Goal: Task Accomplishment & Management: Manage account settings

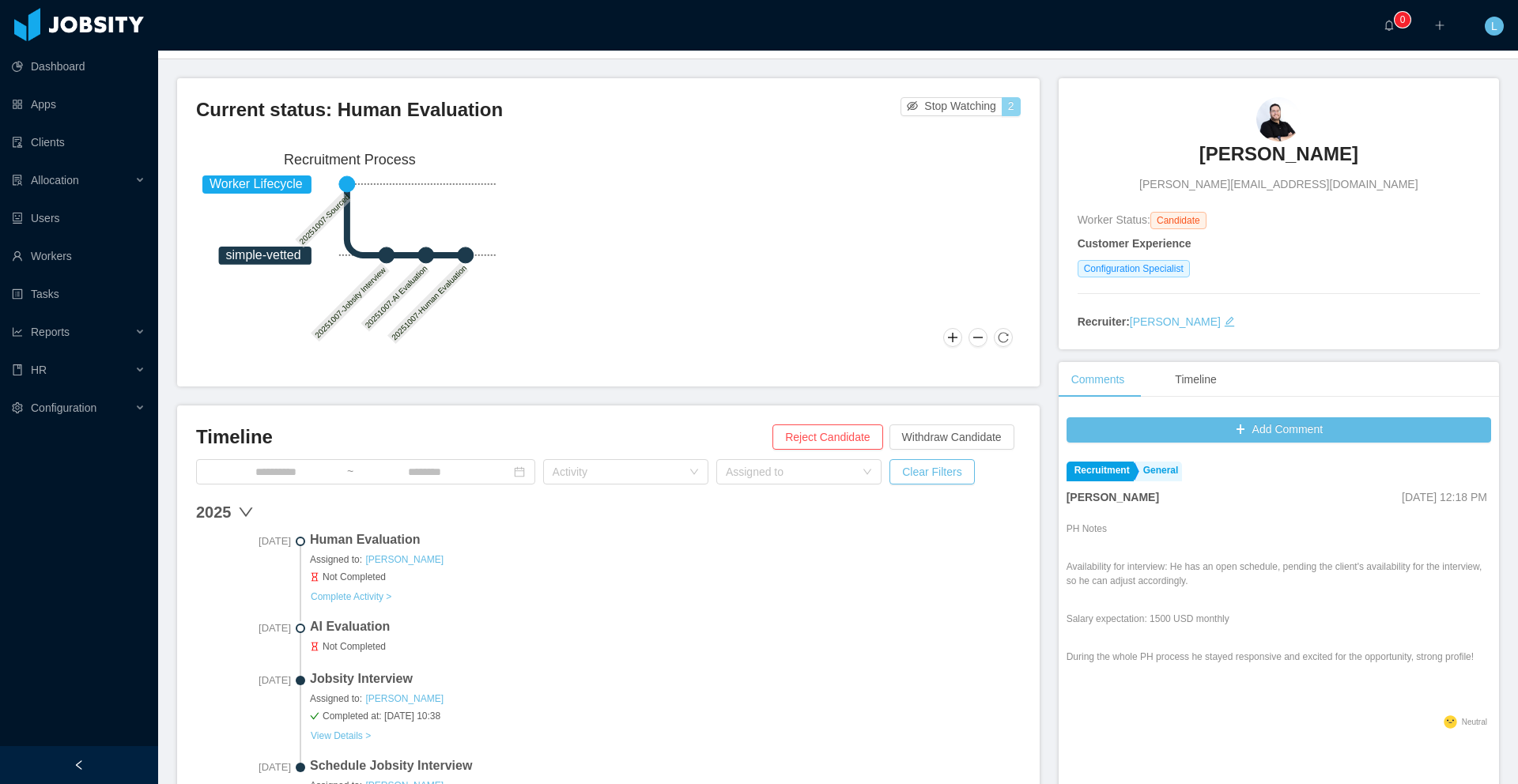
scroll to position [86, 0]
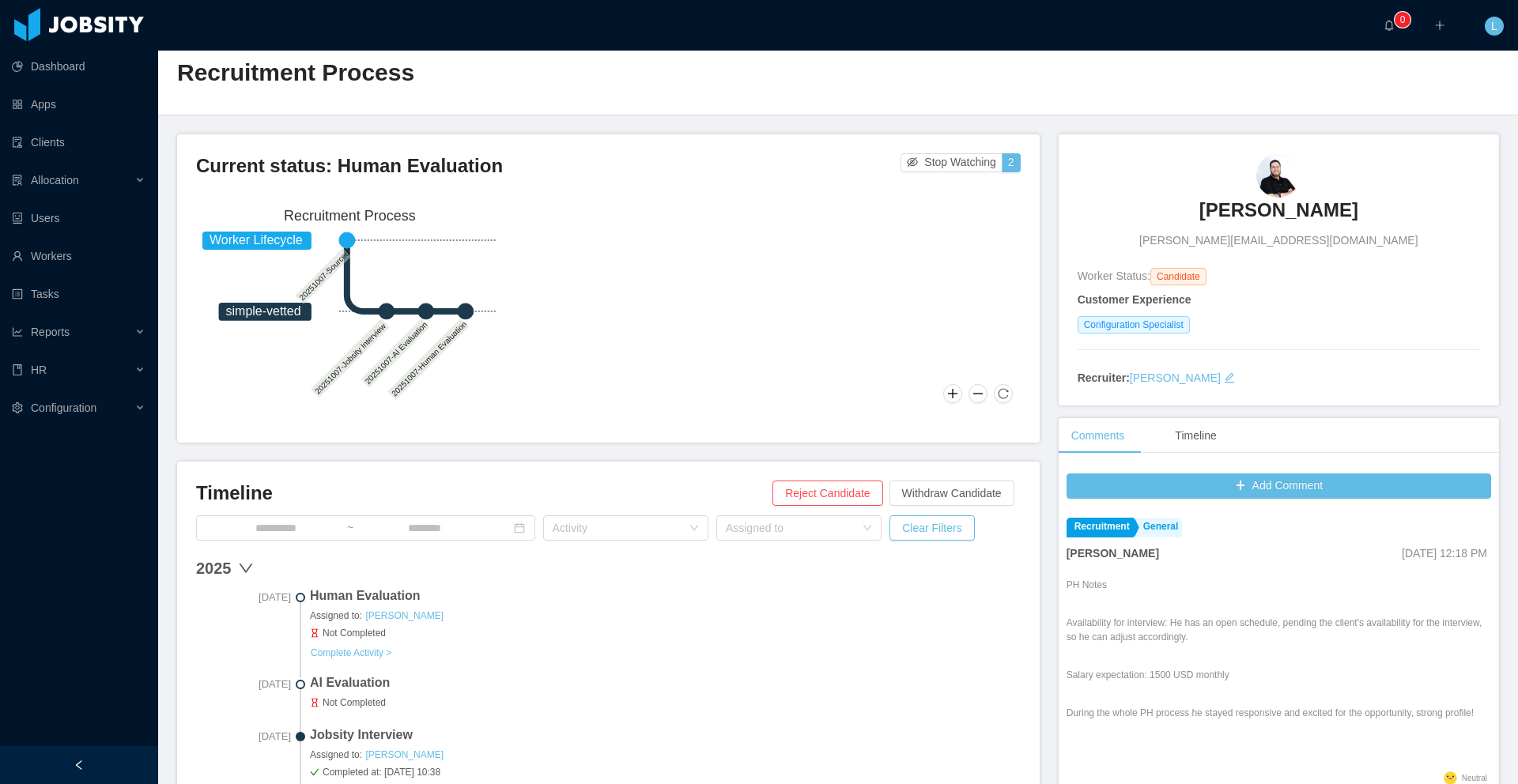
click at [653, 567] on div "2025" at bounding box center [608, 568] width 825 height 24
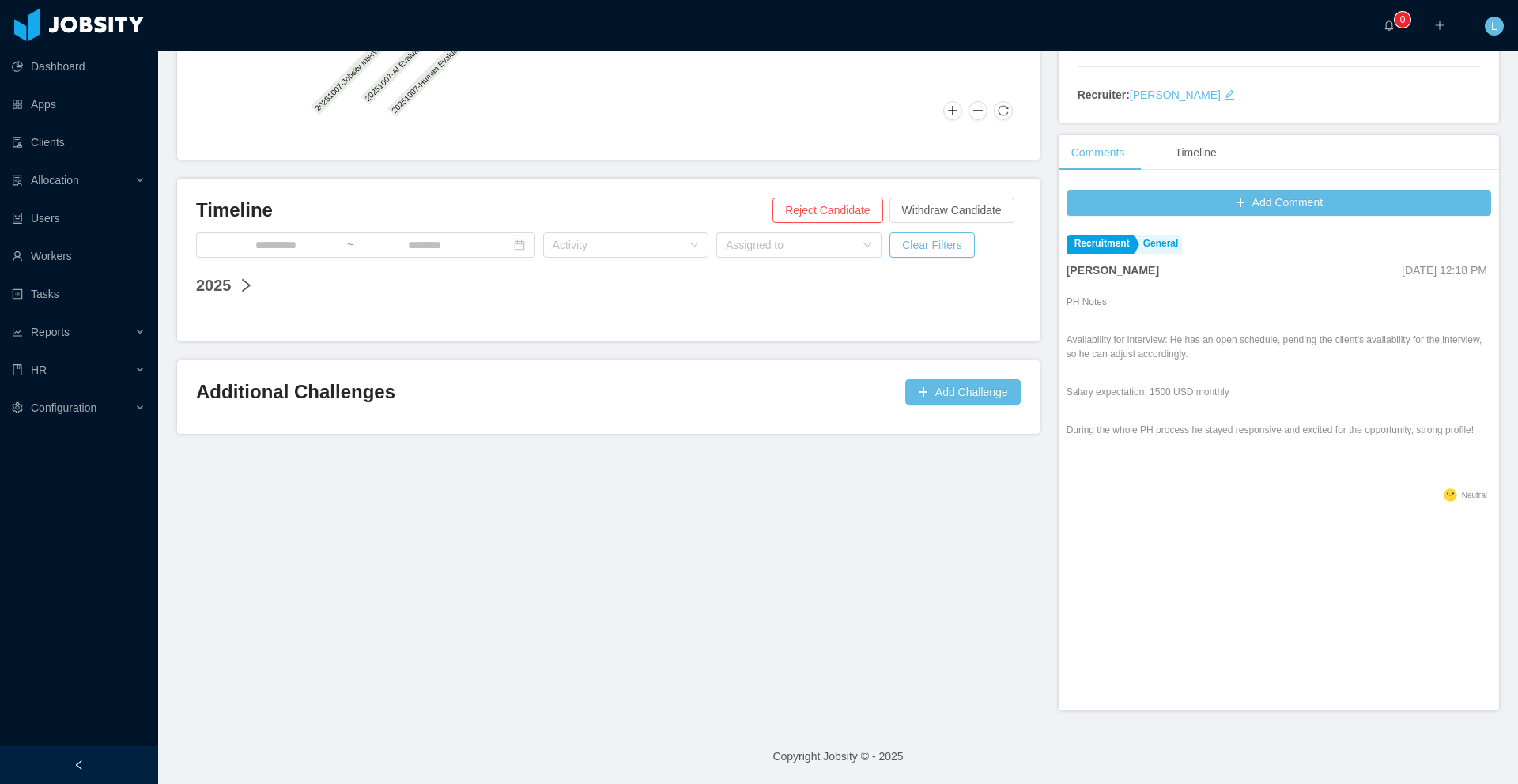
scroll to position [310, 0]
click at [623, 292] on div "2025" at bounding box center [608, 287] width 825 height 24
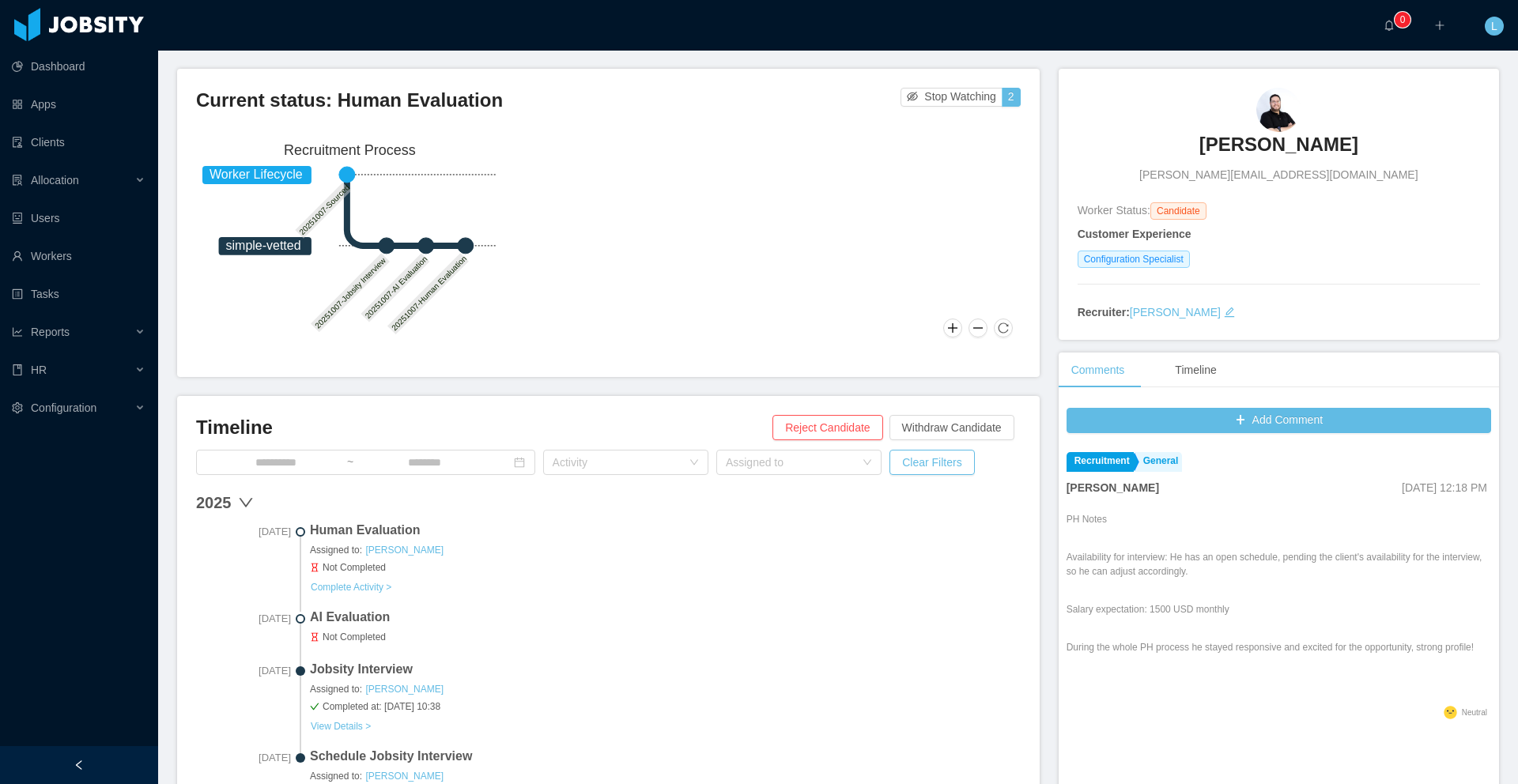
scroll to position [0, 0]
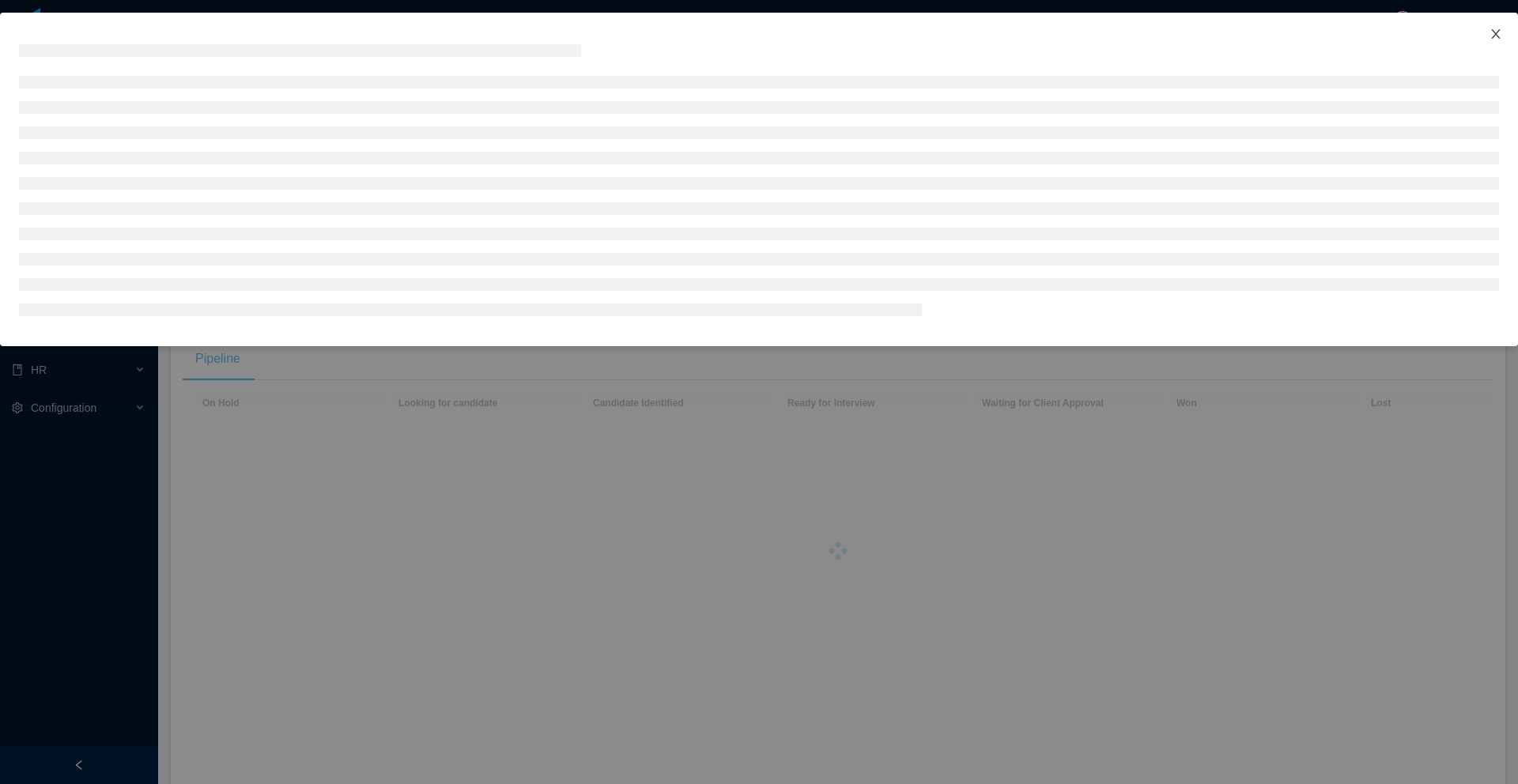
click at [1494, 30] on icon "icon: close" at bounding box center [1496, 34] width 13 height 13
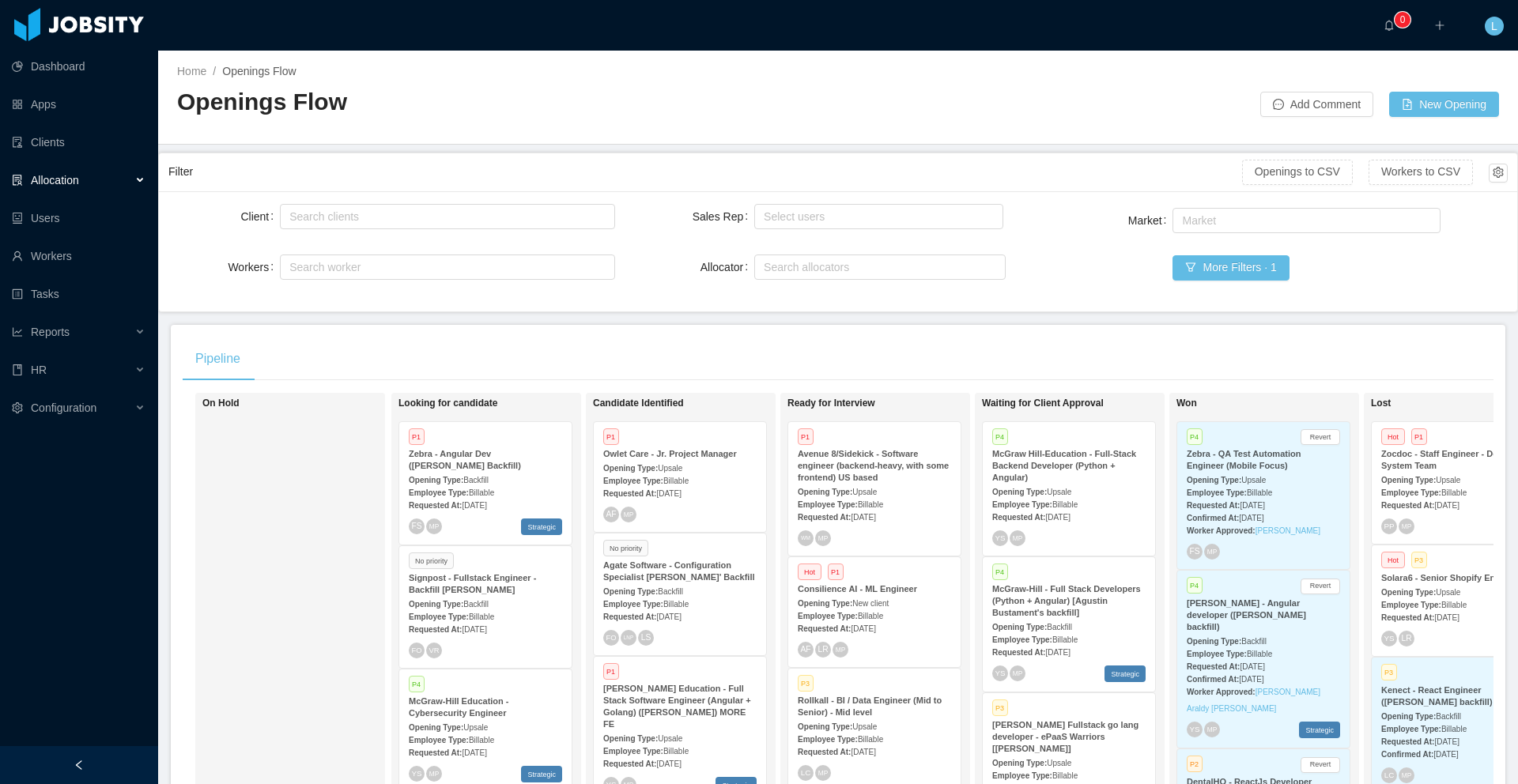
click at [467, 93] on h2 "Openings Flow" at bounding box center [507, 102] width 661 height 33
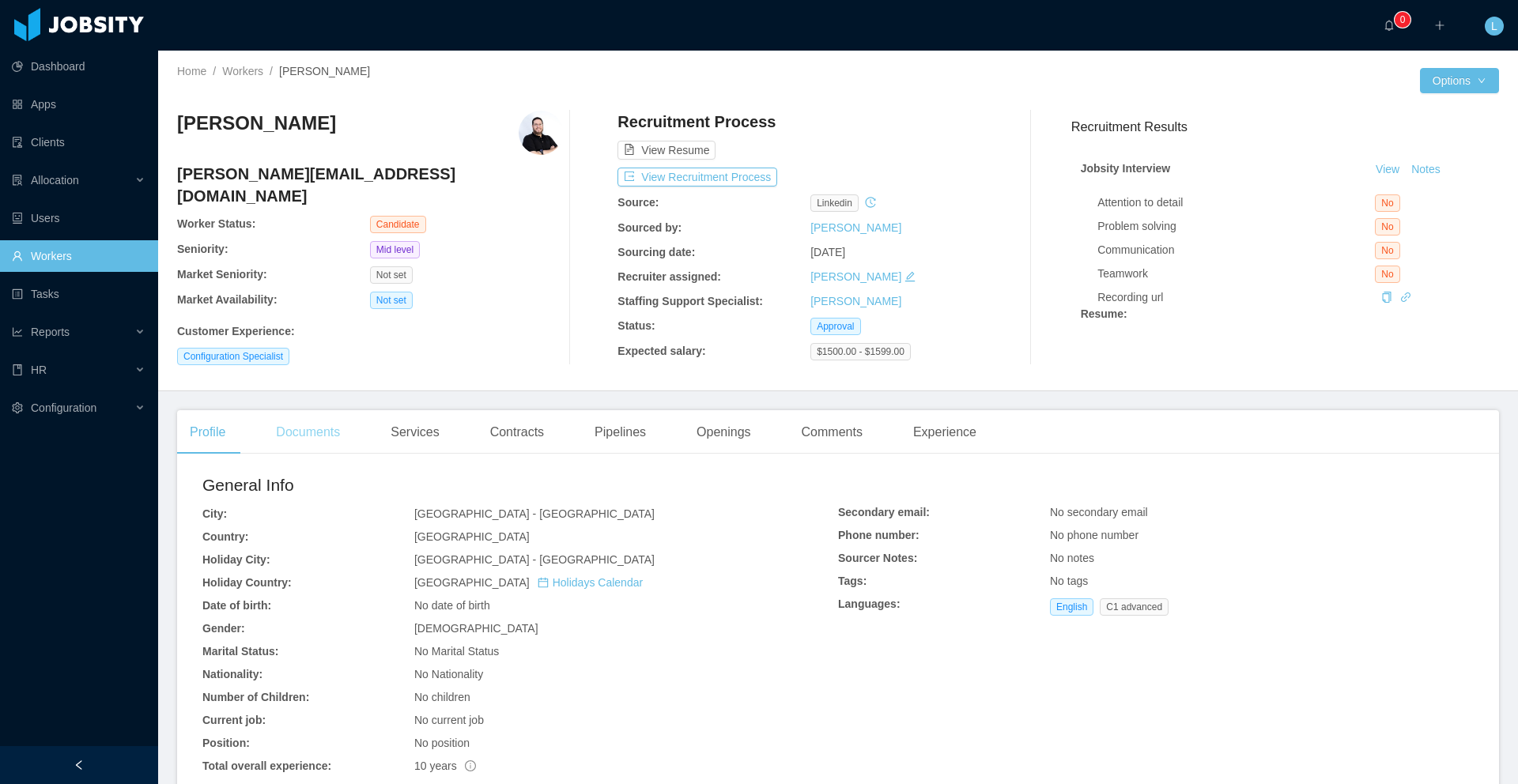
click at [344, 432] on div "Documents" at bounding box center [308, 432] width 90 height 44
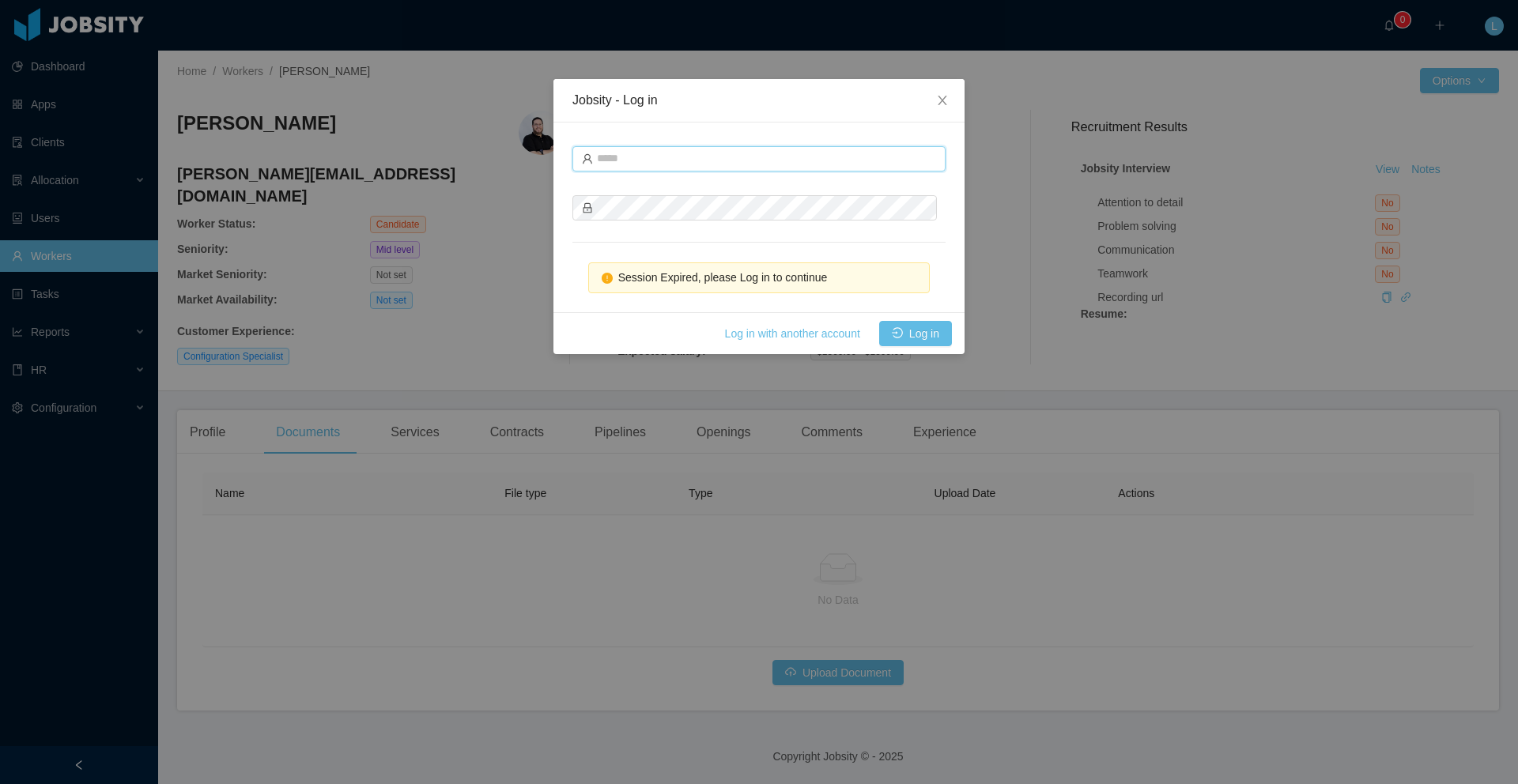
type input "**********"
click at [913, 340] on button "Log in" at bounding box center [915, 333] width 73 height 25
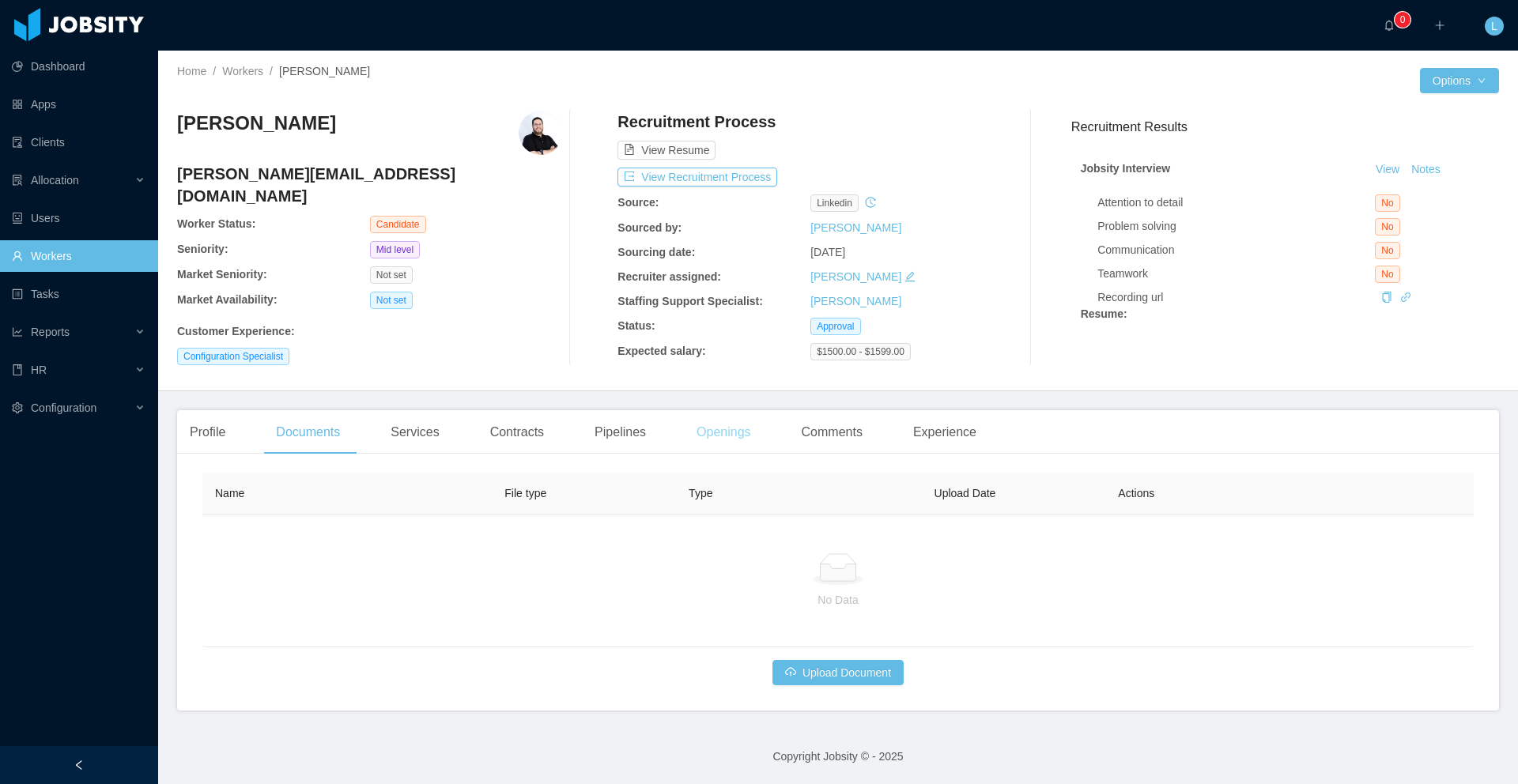
click at [728, 431] on div "Openings" at bounding box center [723, 432] width 80 height 44
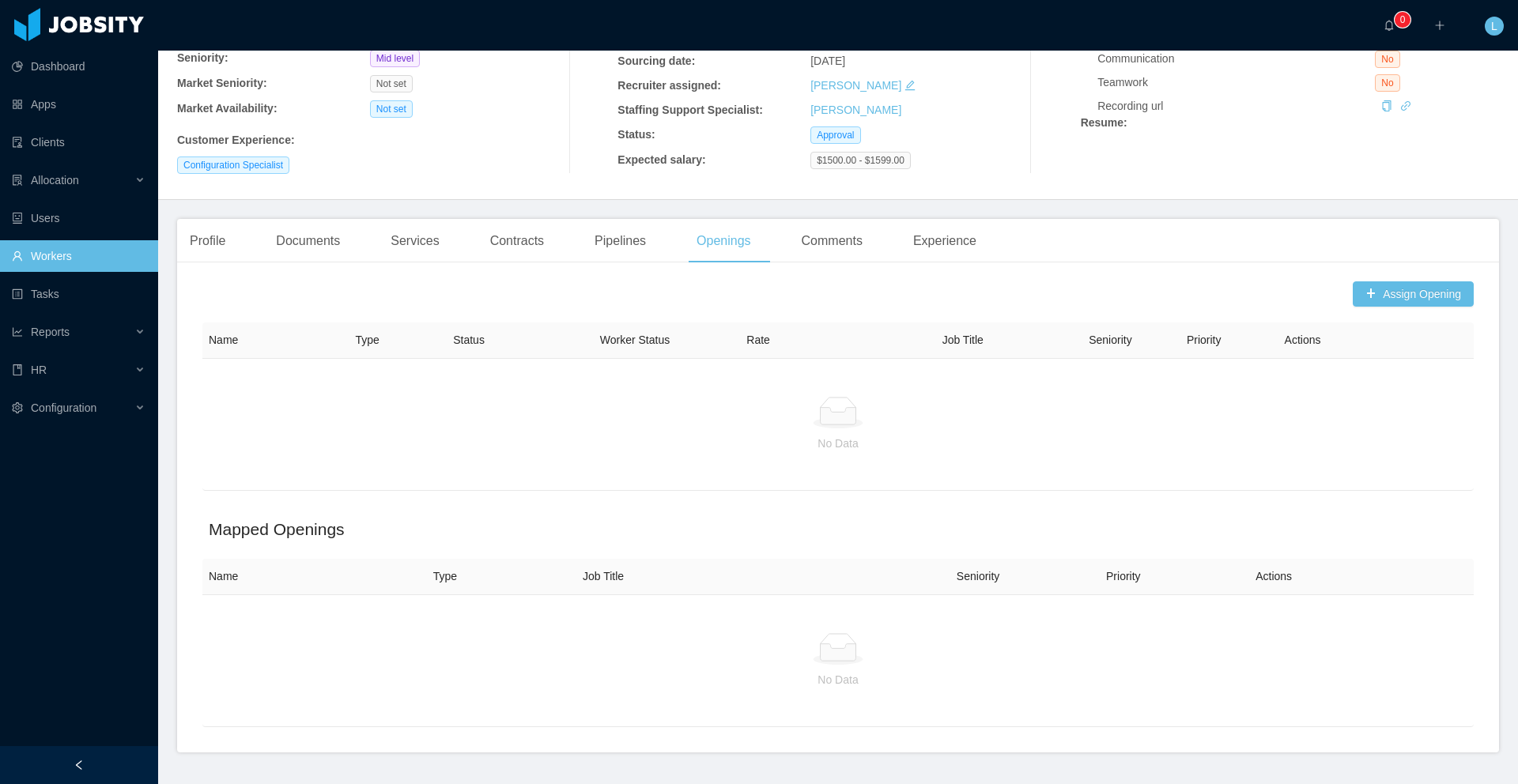
scroll to position [231, 0]
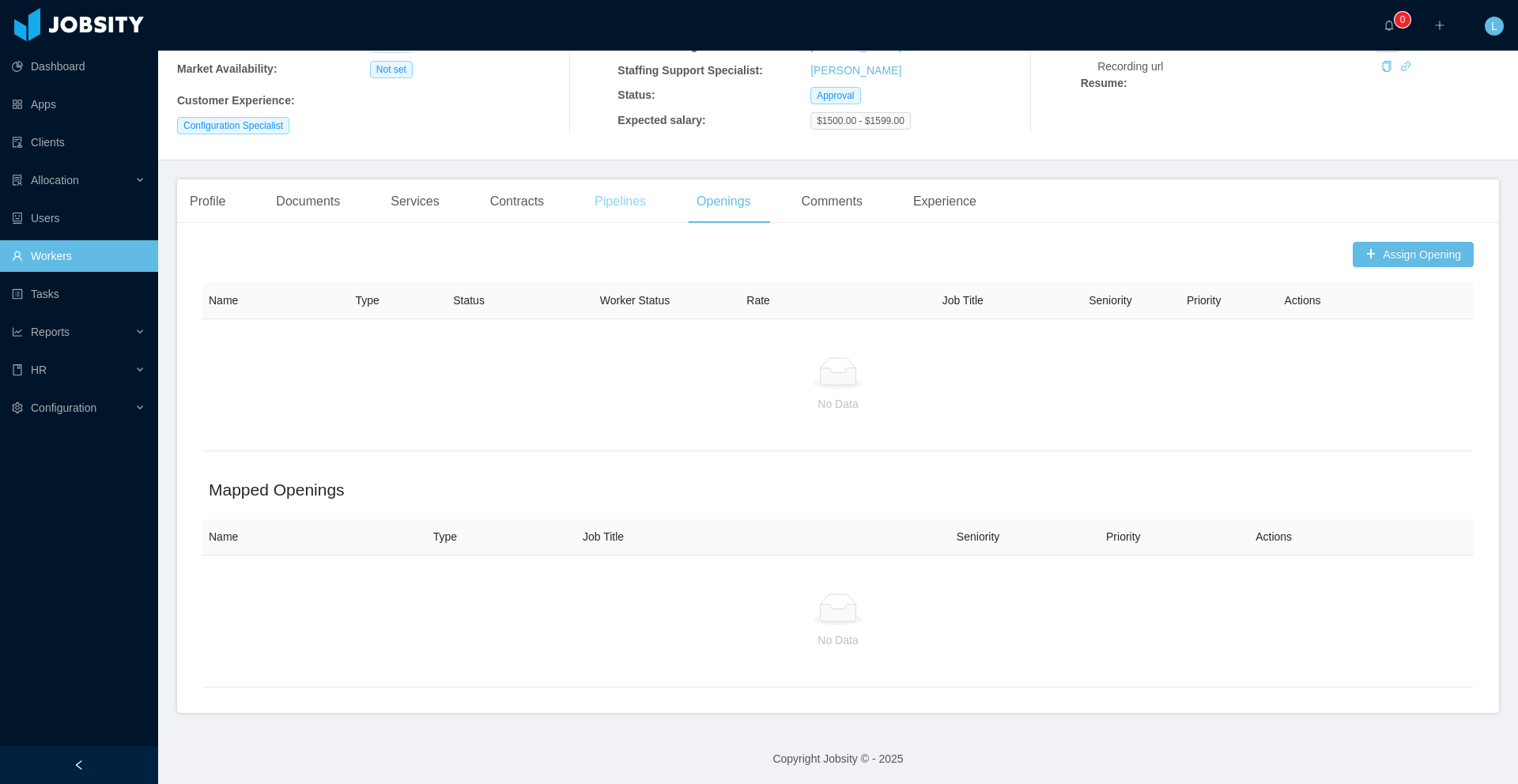
click at [626, 198] on div "Pipelines" at bounding box center [620, 202] width 77 height 44
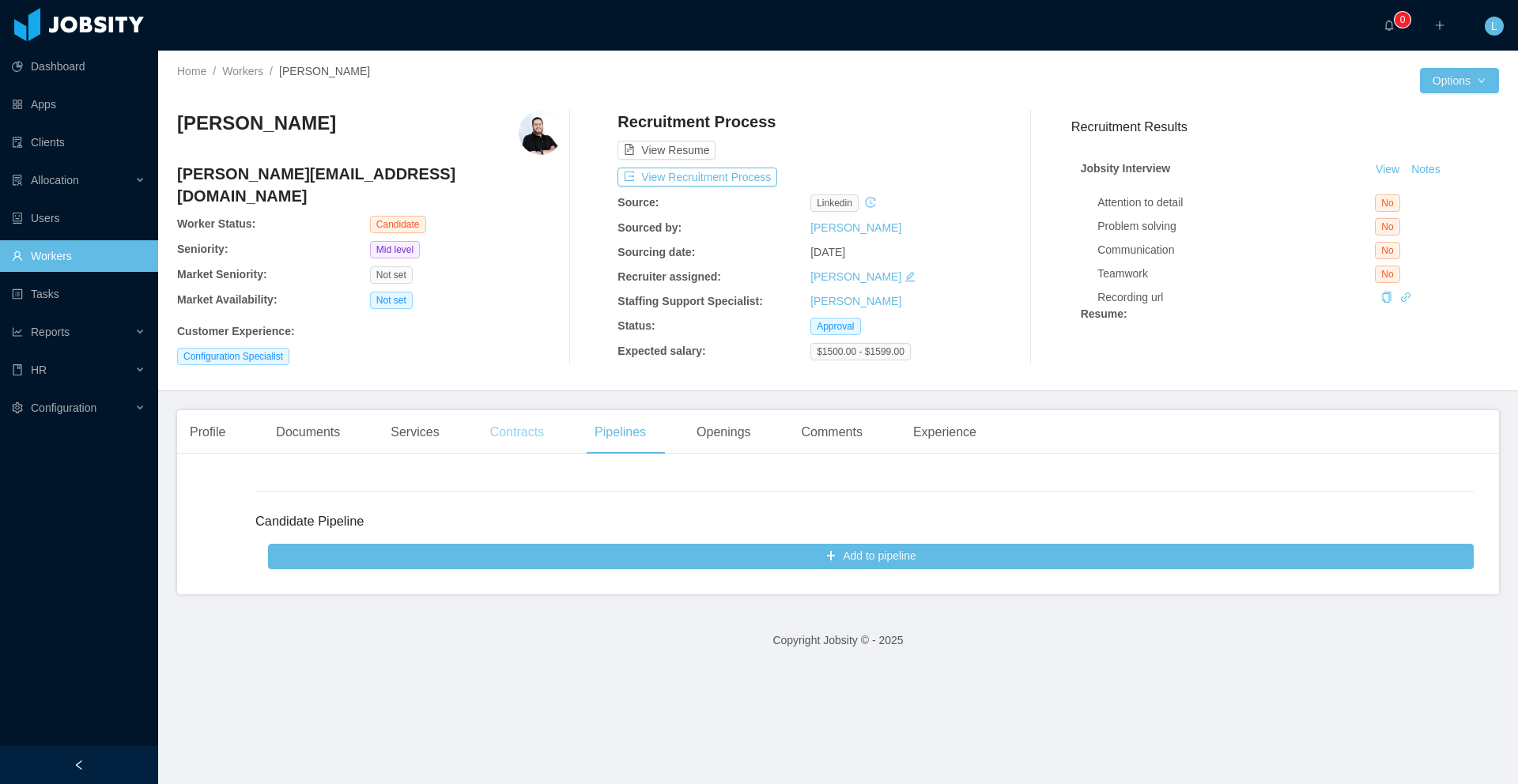
click at [520, 430] on div "Contracts" at bounding box center [518, 432] width 79 height 44
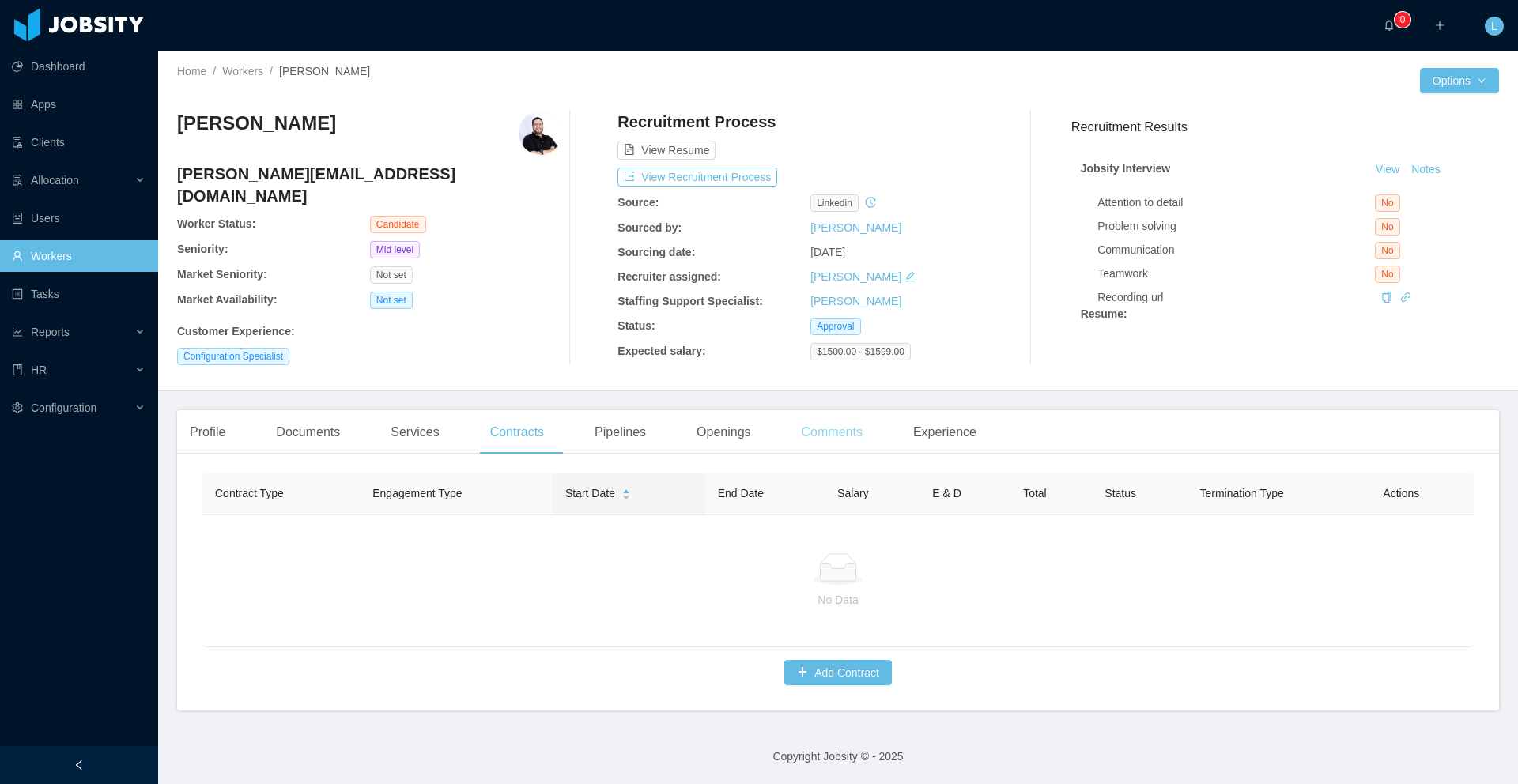
click at [845, 435] on div "Comments" at bounding box center [832, 432] width 87 height 44
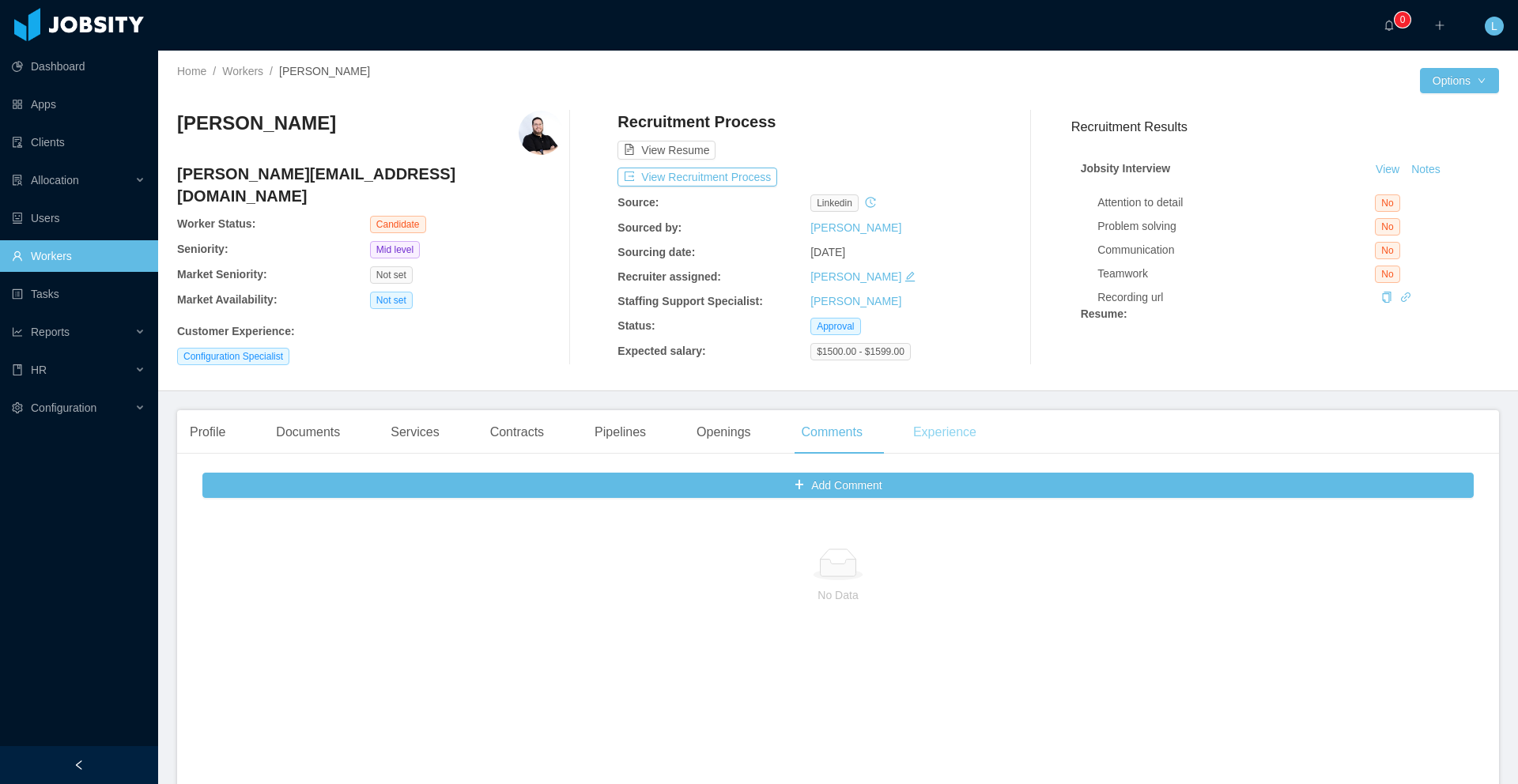
click at [950, 433] on div "Experience" at bounding box center [945, 432] width 89 height 44
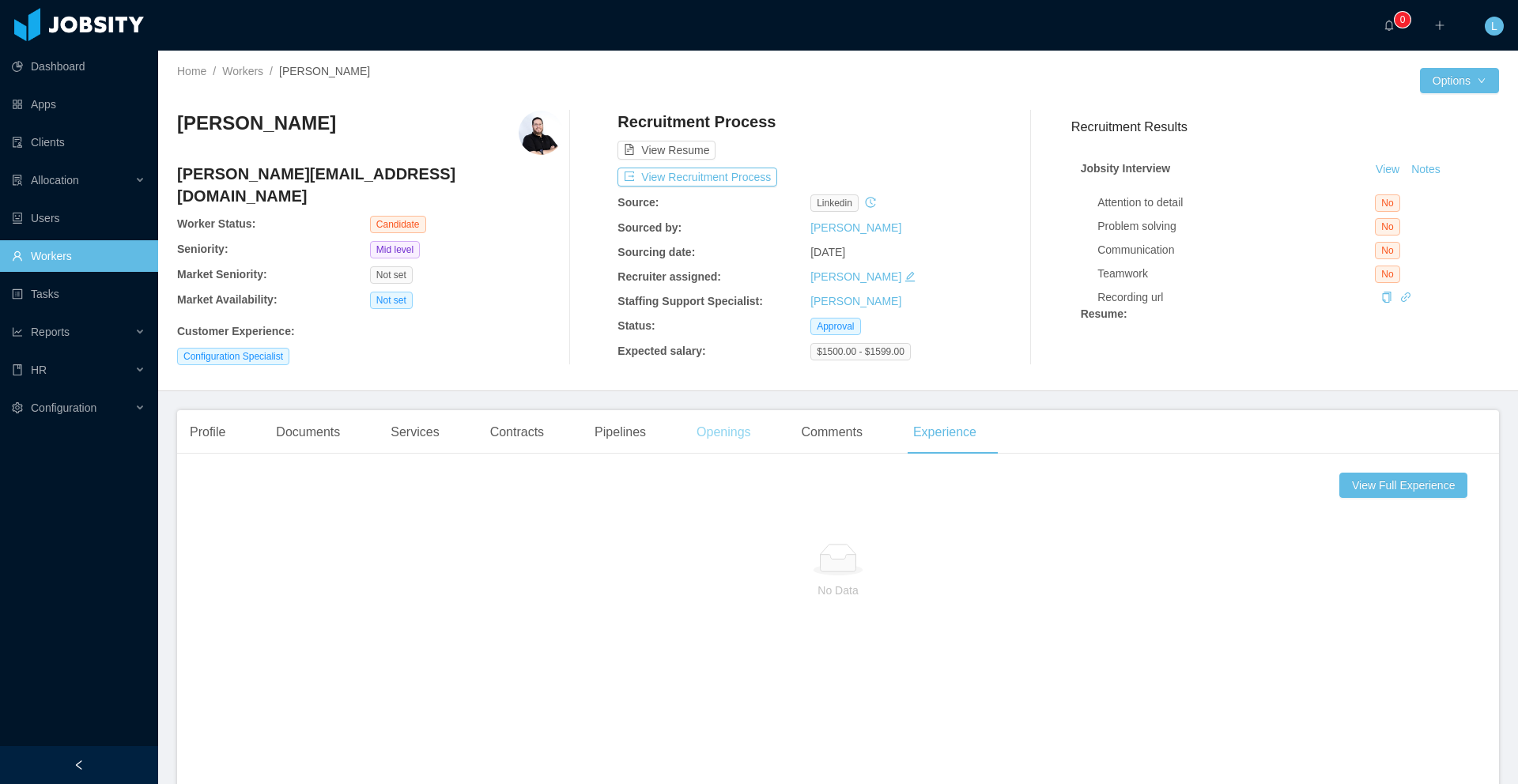
click at [742, 429] on div "Openings" at bounding box center [723, 432] width 80 height 44
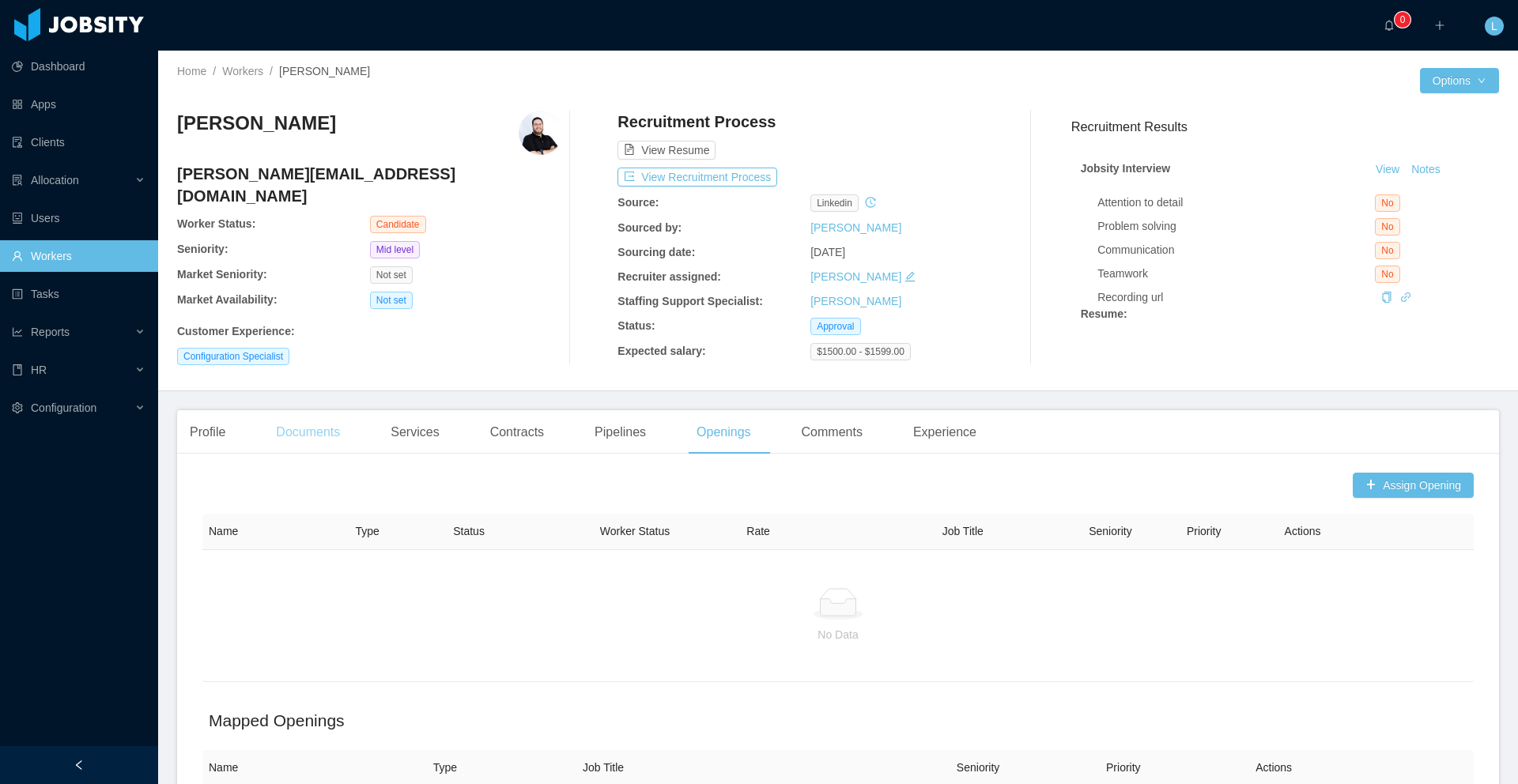
click at [318, 431] on div "Documents" at bounding box center [308, 432] width 90 height 44
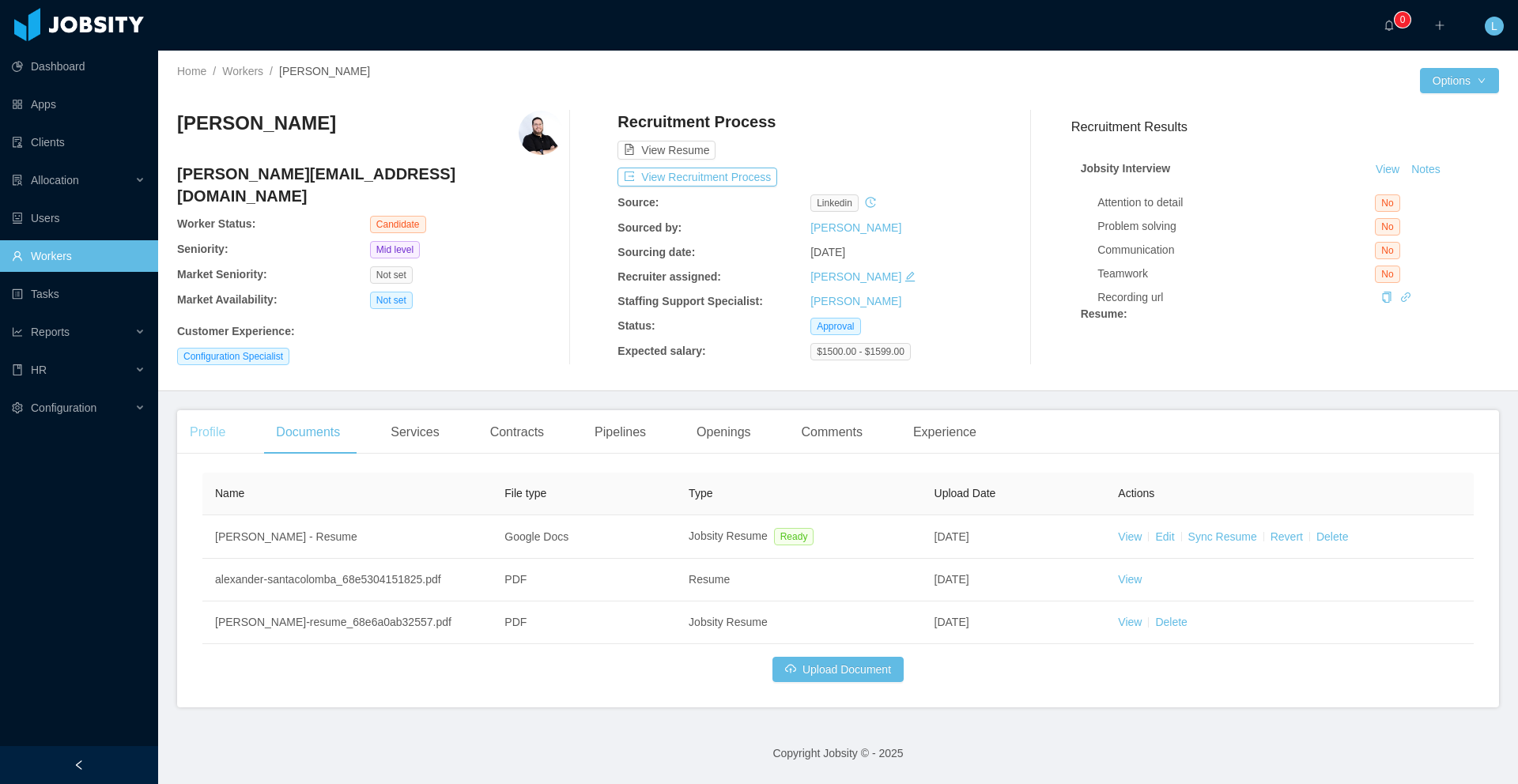
click at [213, 433] on div "Profile" at bounding box center [207, 432] width 61 height 44
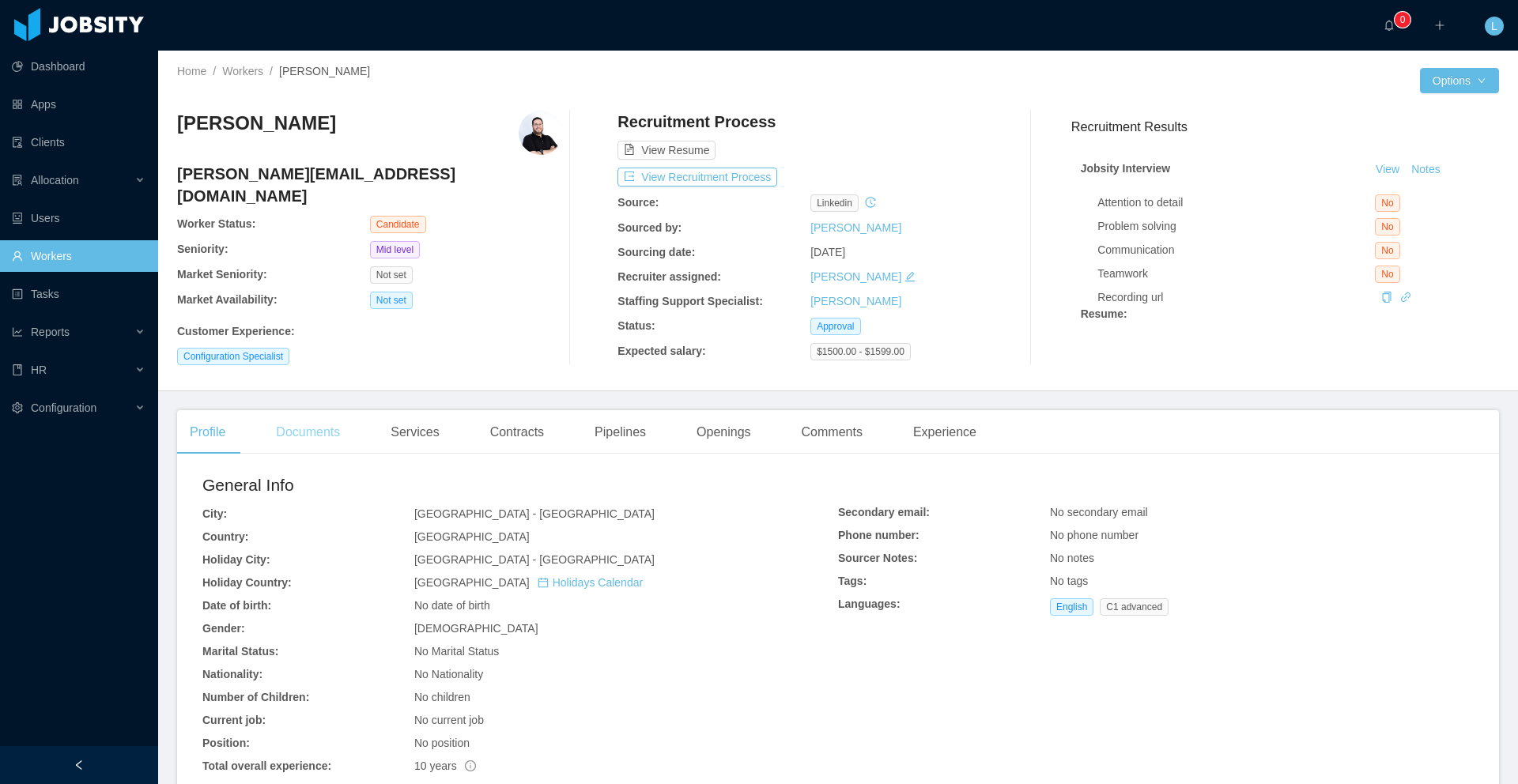
click at [302, 441] on div "Documents" at bounding box center [308, 432] width 90 height 44
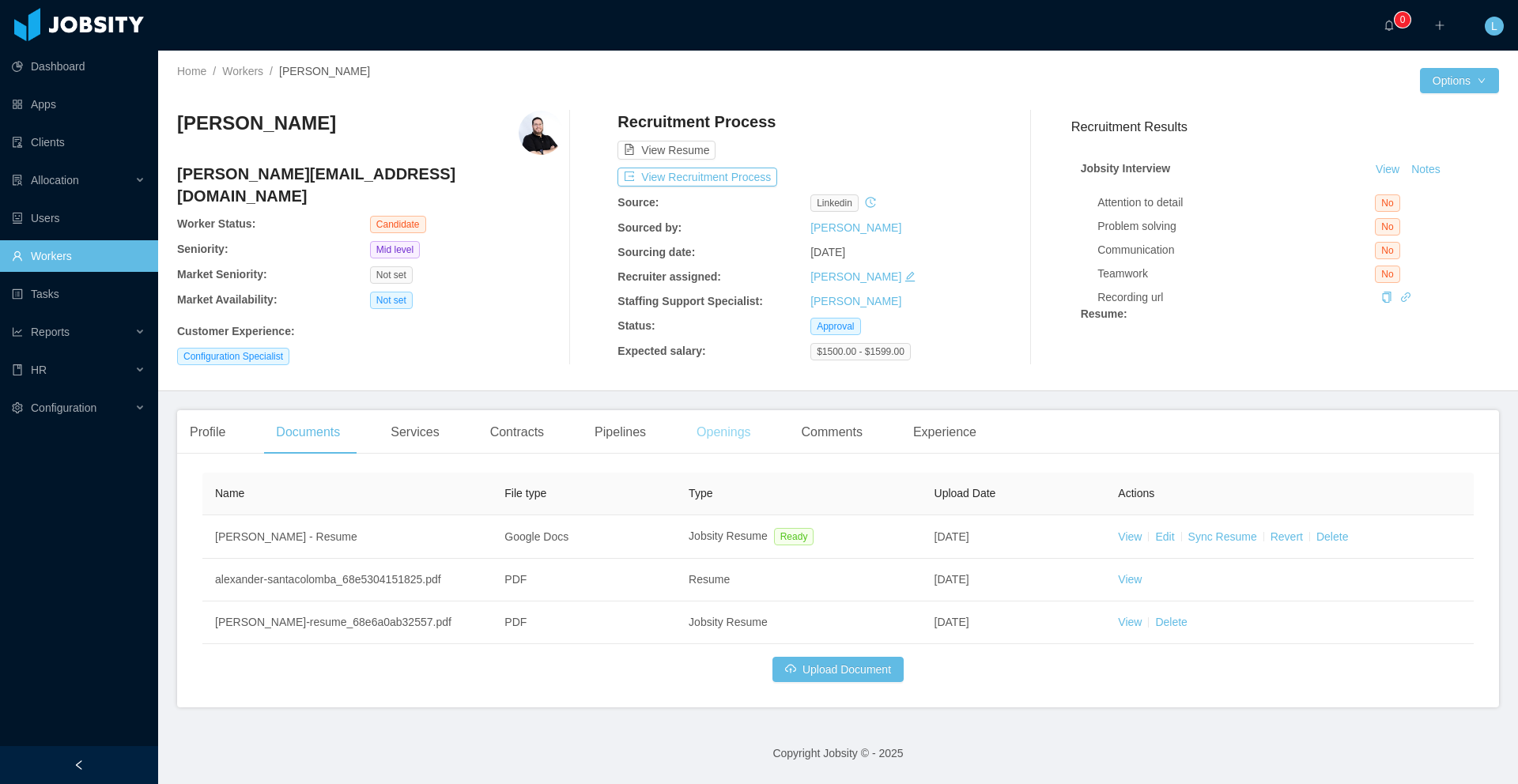
click at [742, 432] on div "Openings" at bounding box center [723, 432] width 80 height 44
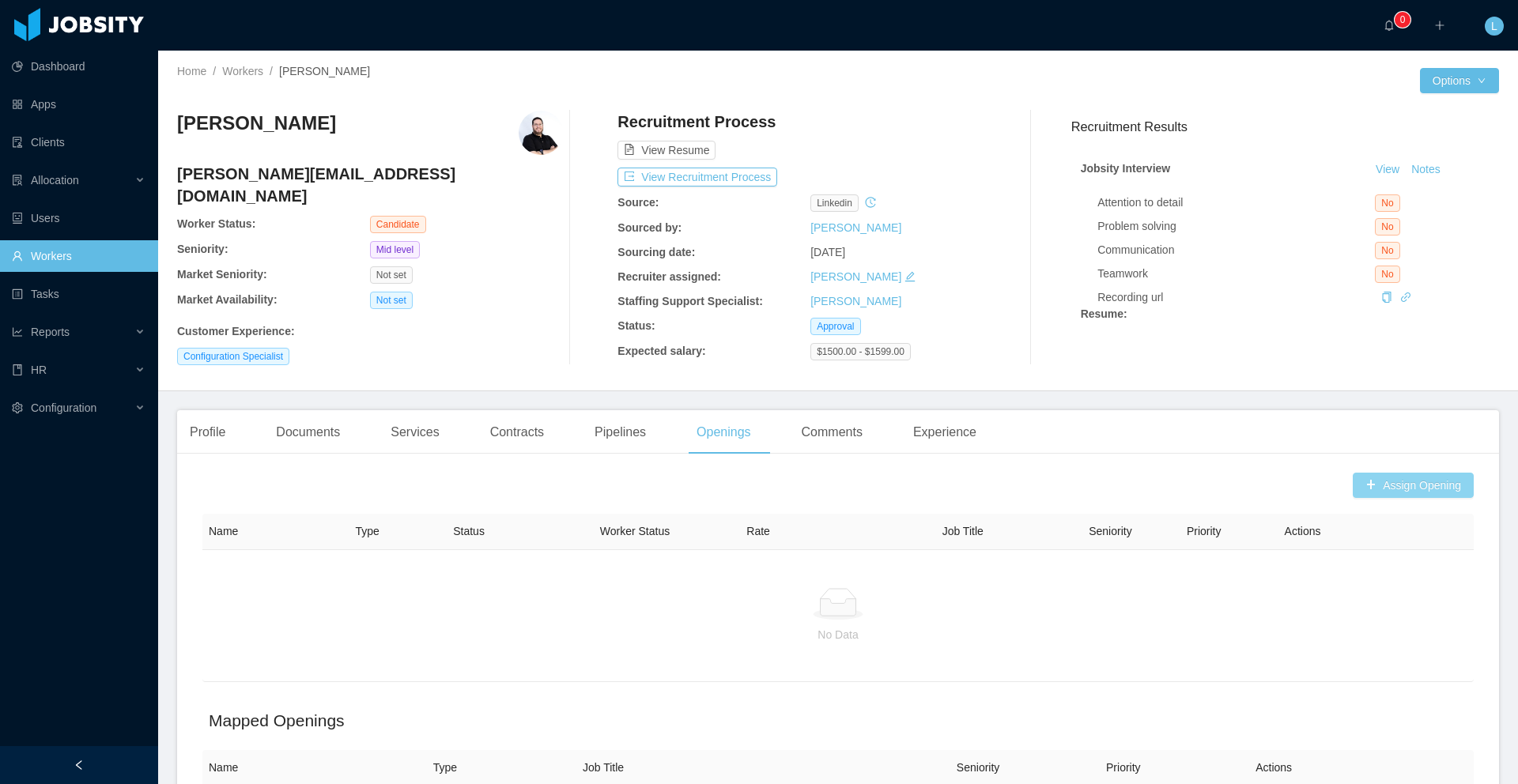
click at [1379, 483] on button "Assign Opening" at bounding box center [1413, 486] width 121 height 25
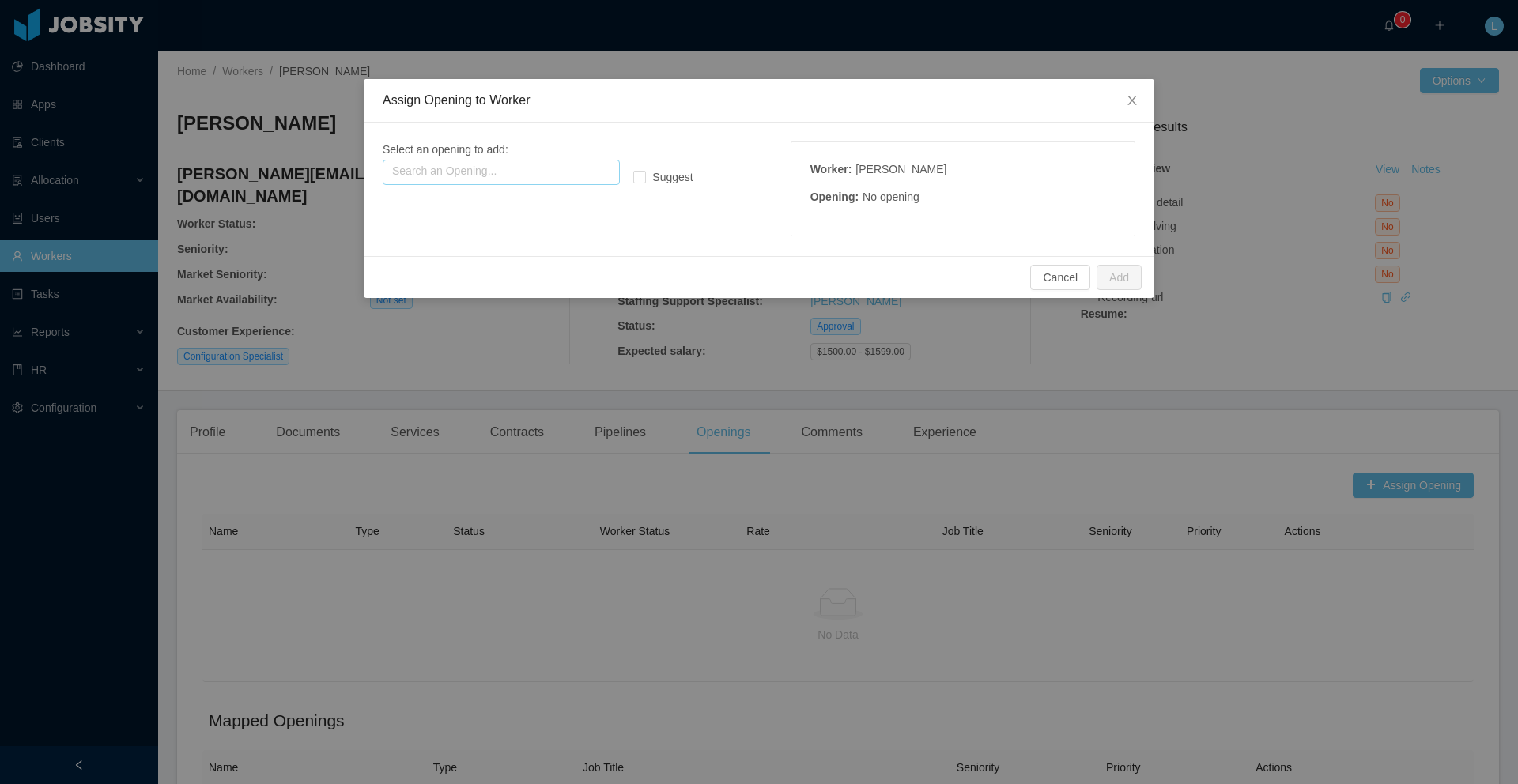
click at [420, 170] on input "text" at bounding box center [501, 172] width 237 height 25
type input "*"
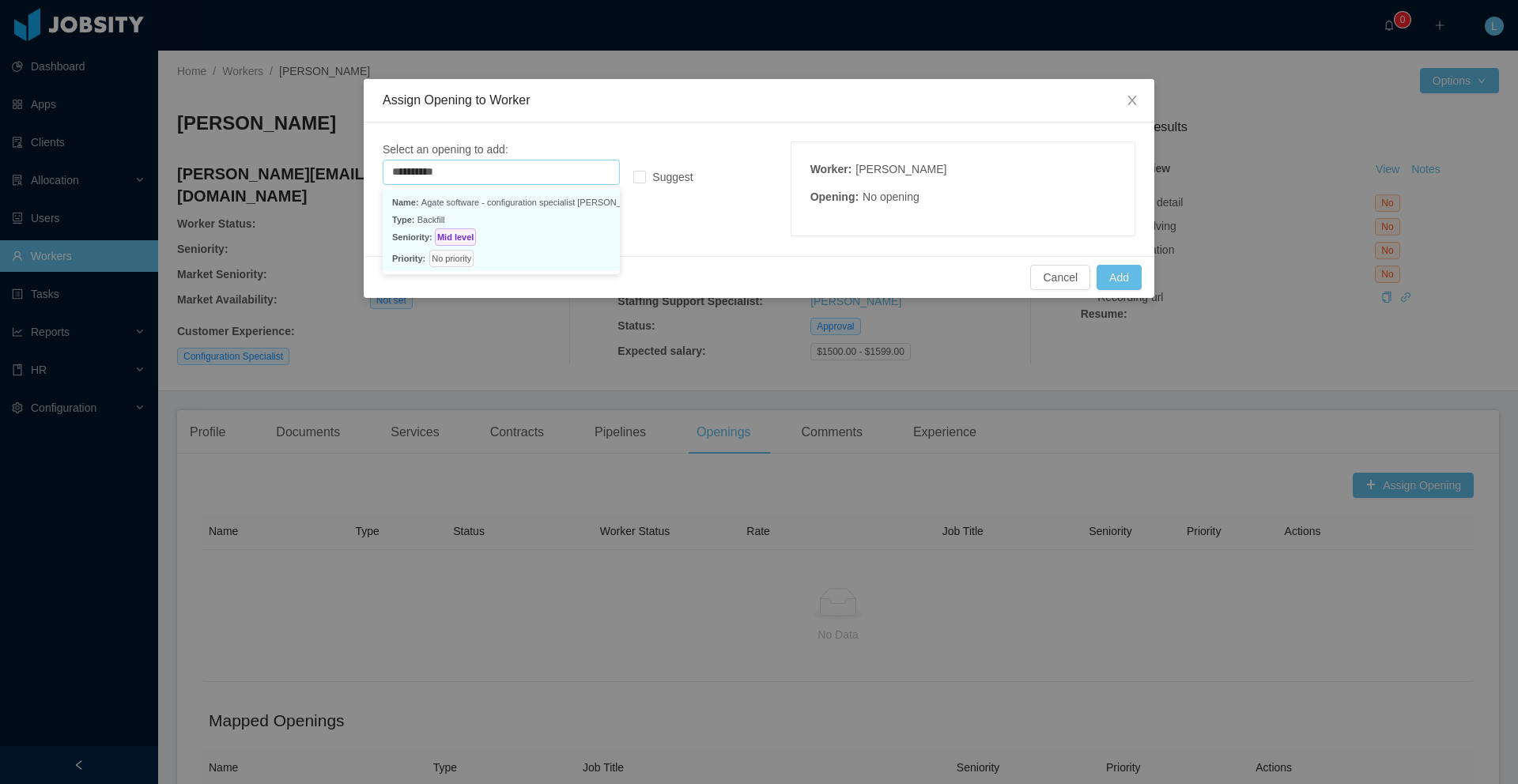
click at [525, 227] on p "Type: Backfill" at bounding box center [501, 220] width 218 height 17
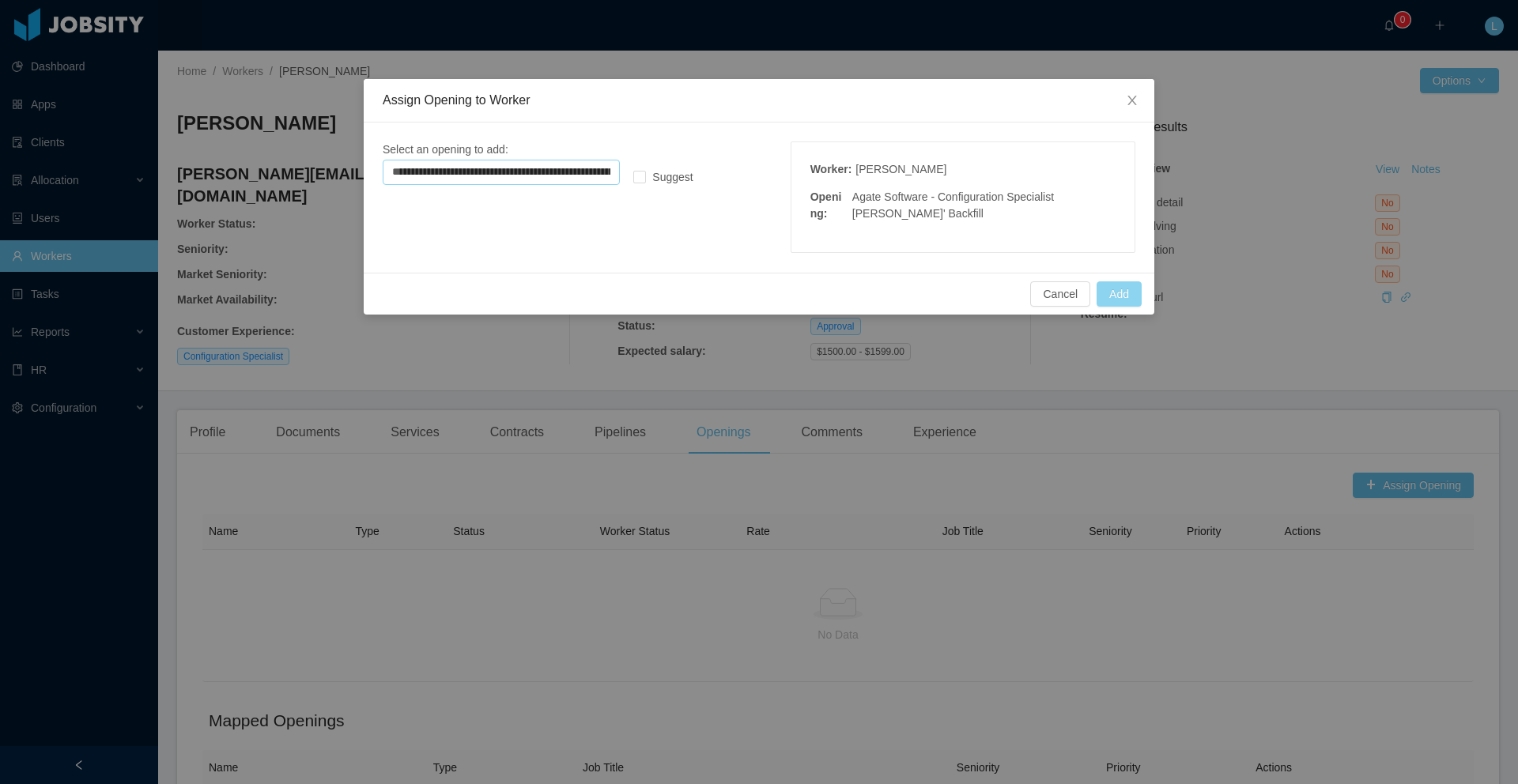
type input "**********"
click at [1115, 295] on button "Add" at bounding box center [1119, 294] width 45 height 25
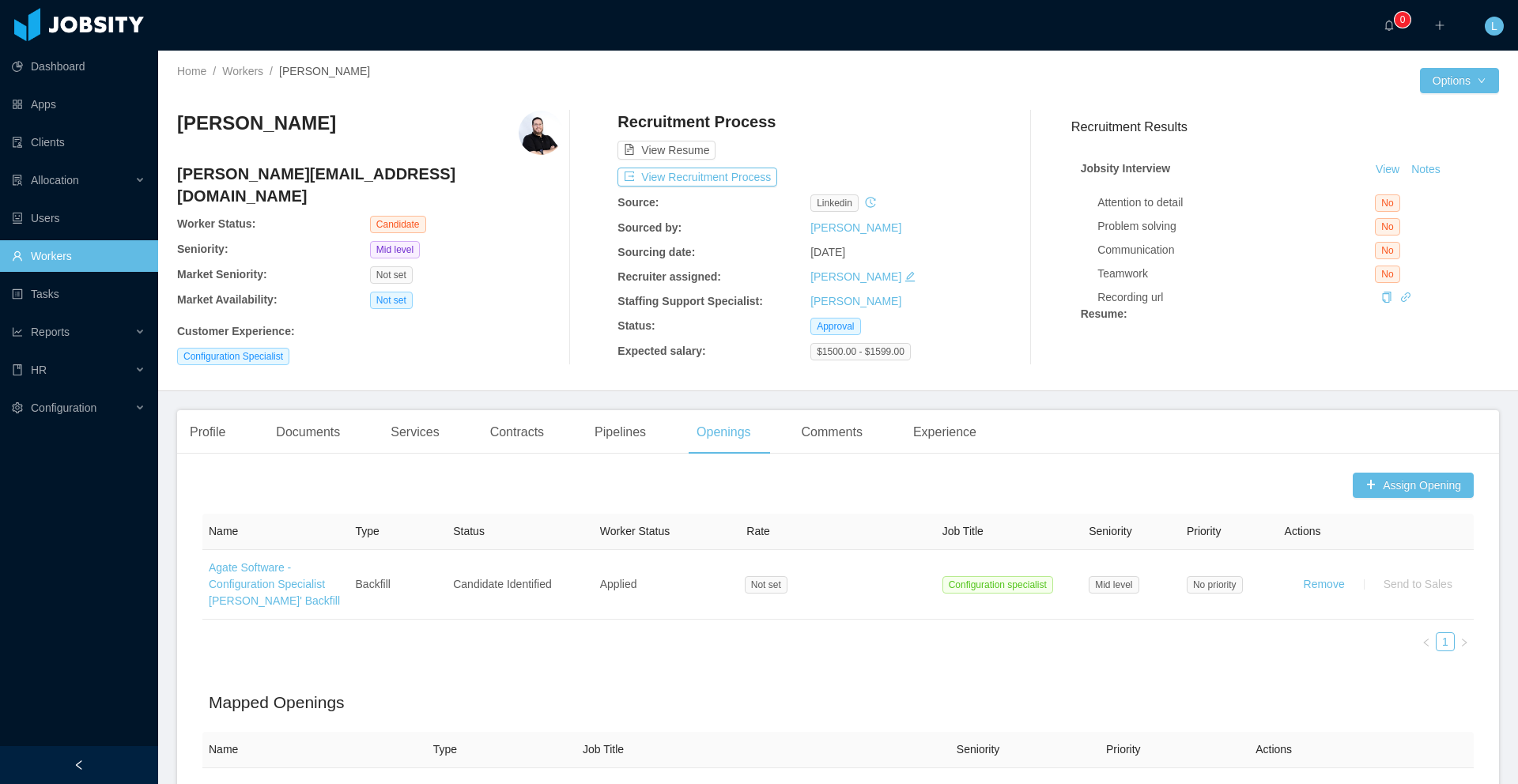
click at [224, 583] on link "Agate Software - Configuration Specialist [PERSON_NAME]' Backfill" at bounding box center [274, 584] width 131 height 46
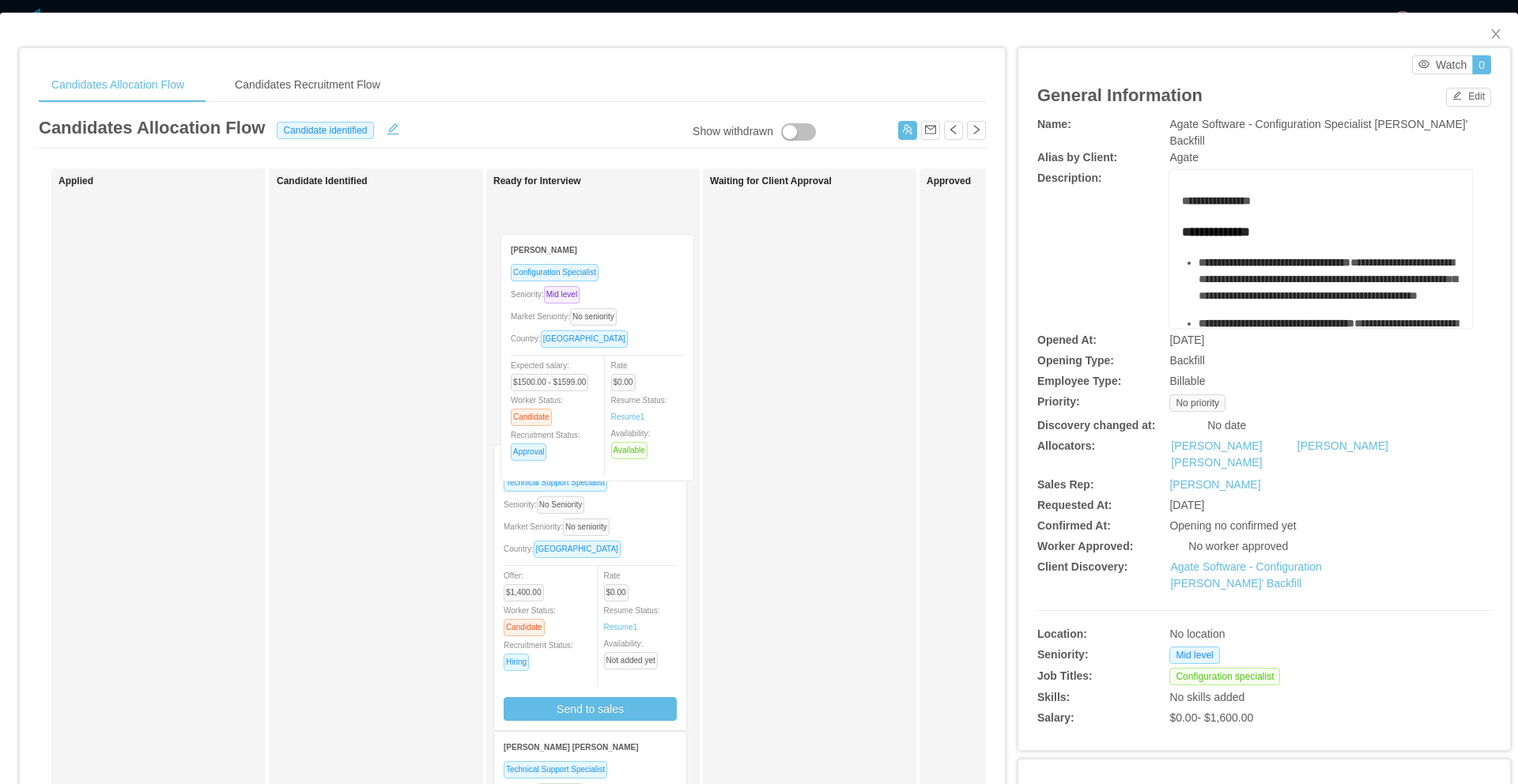
drag, startPoint x: 198, startPoint y: 242, endPoint x: 638, endPoint y: 272, distance: 441.0
click at [638, 272] on div "Applied Jose Santacolomba Configuration Specialist Seniority: Mid level Market …" at bounding box center [512, 570] width 947 height 803
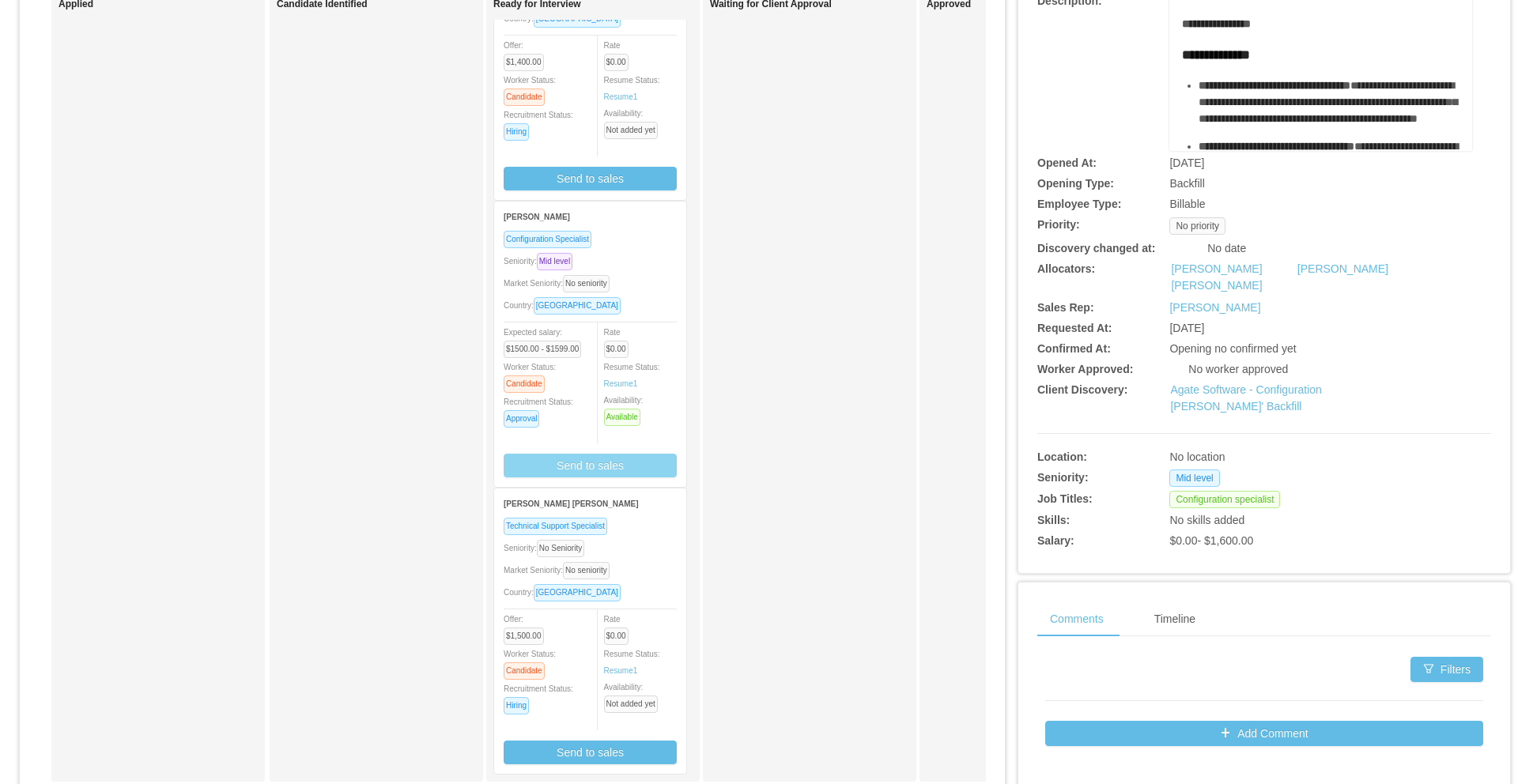
scroll to position [98, 0]
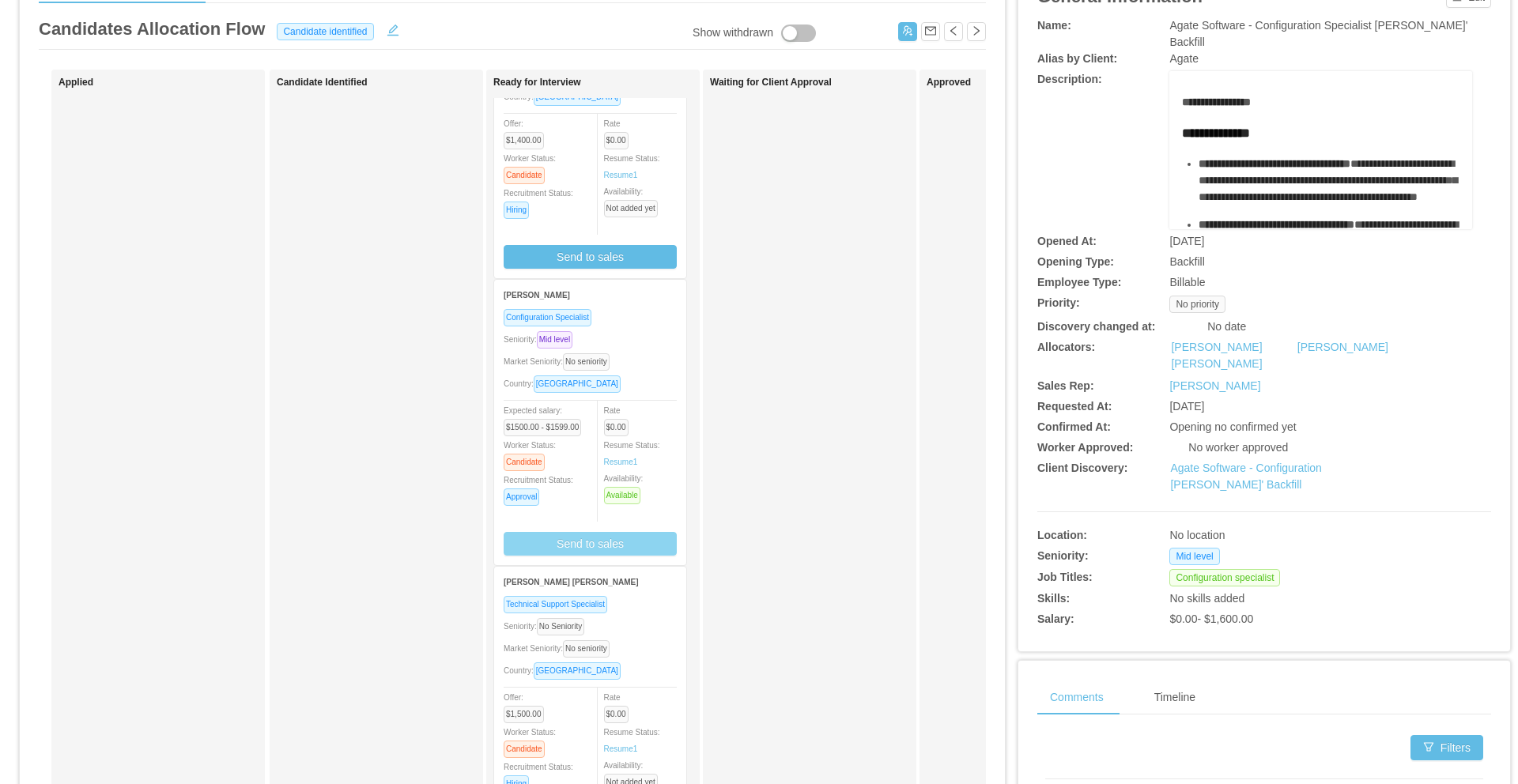
click at [619, 545] on button "Send to sales" at bounding box center [590, 544] width 173 height 24
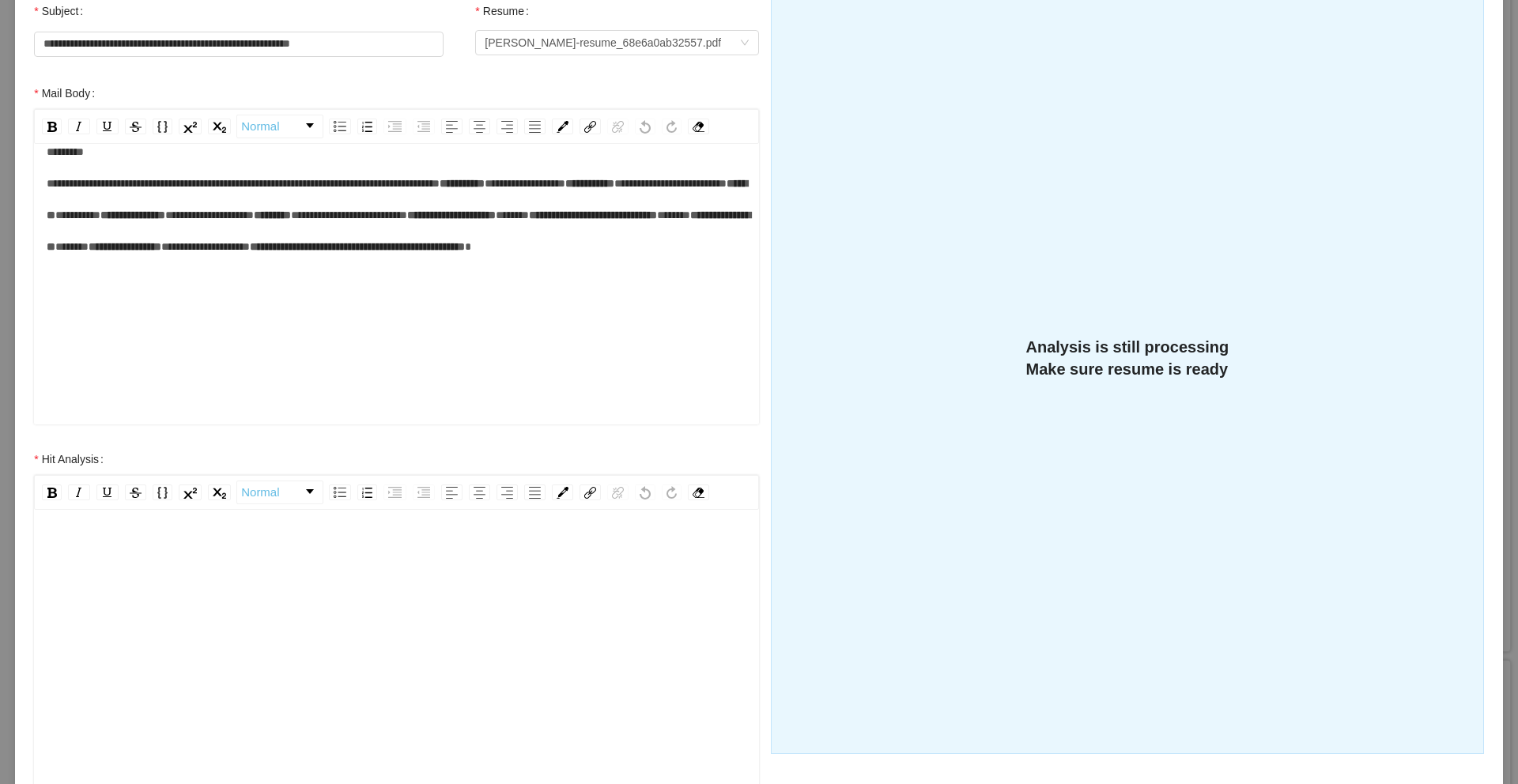
scroll to position [213, 0]
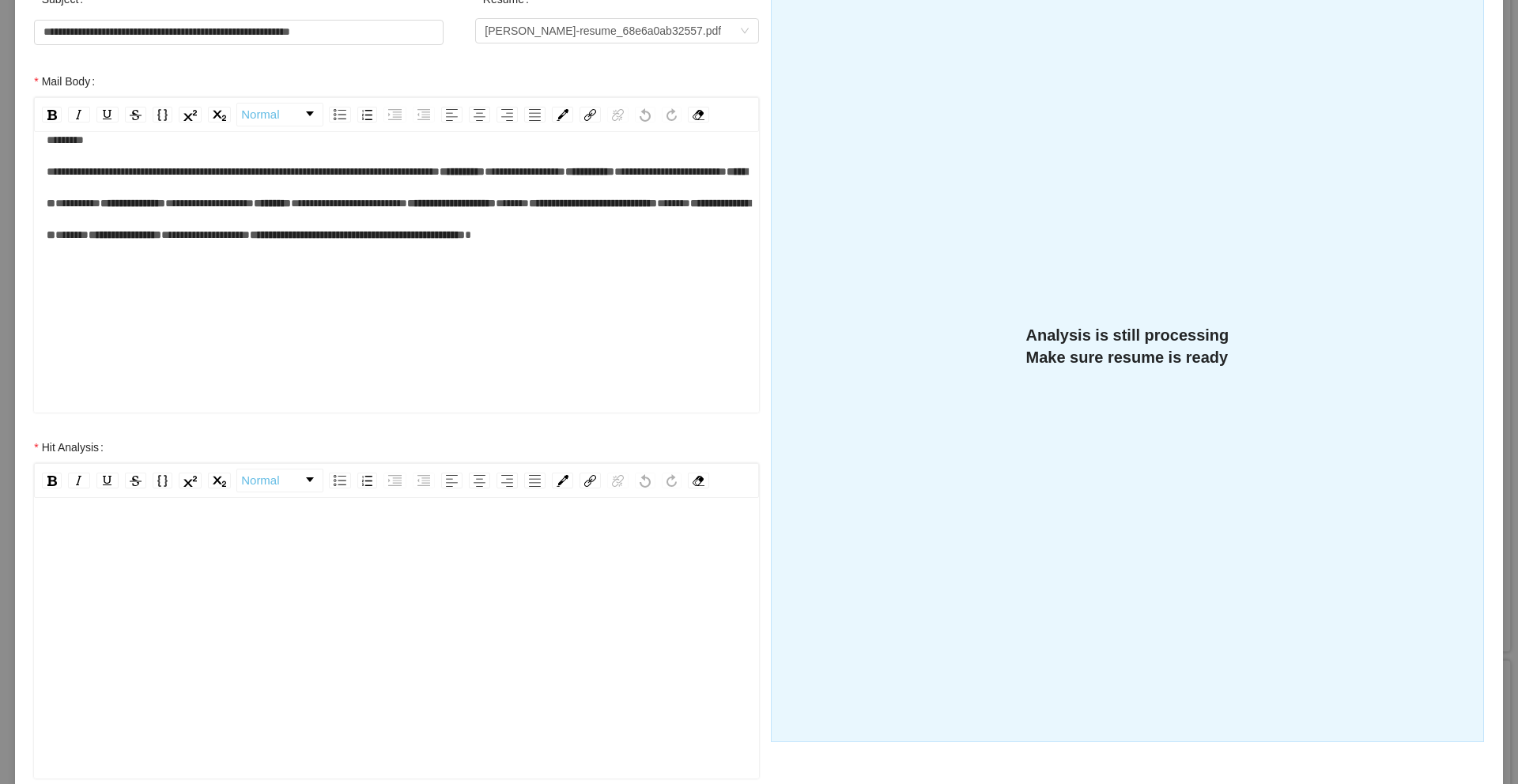
click at [190, 551] on div "rdw-editor" at bounding box center [397, 540] width 700 height 32
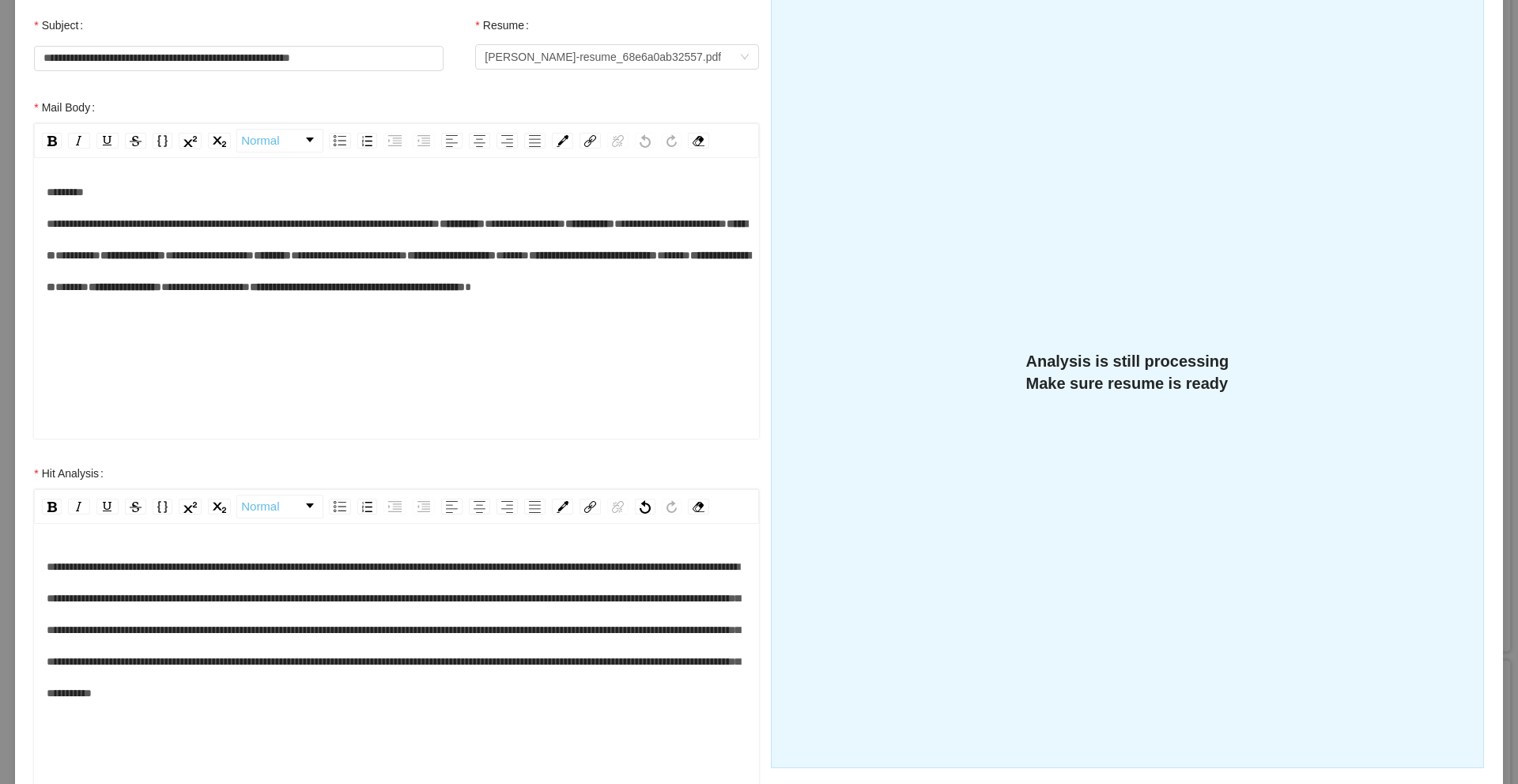
scroll to position [370, 0]
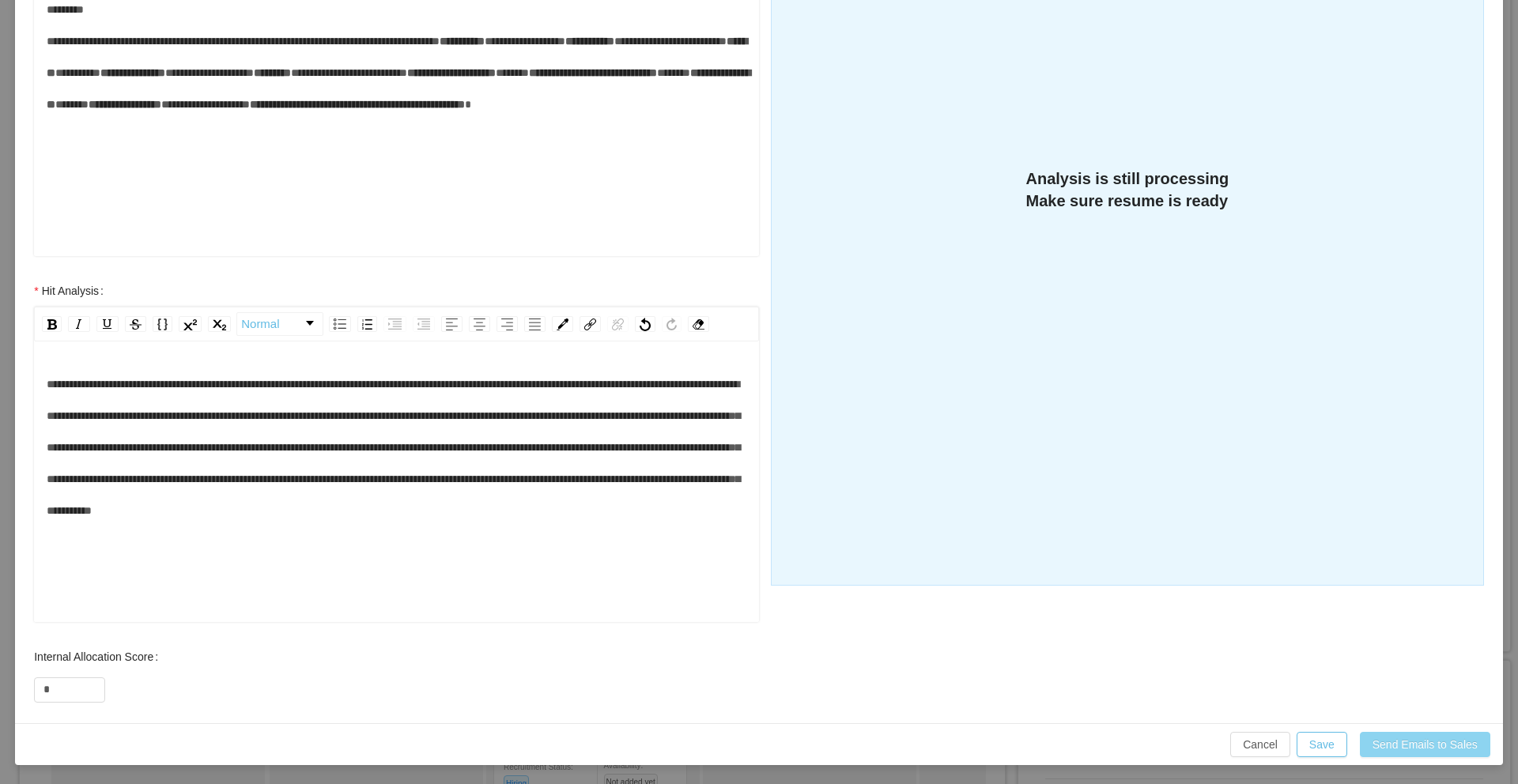
click at [1369, 745] on button "Send Emails to Sales" at bounding box center [1425, 744] width 130 height 25
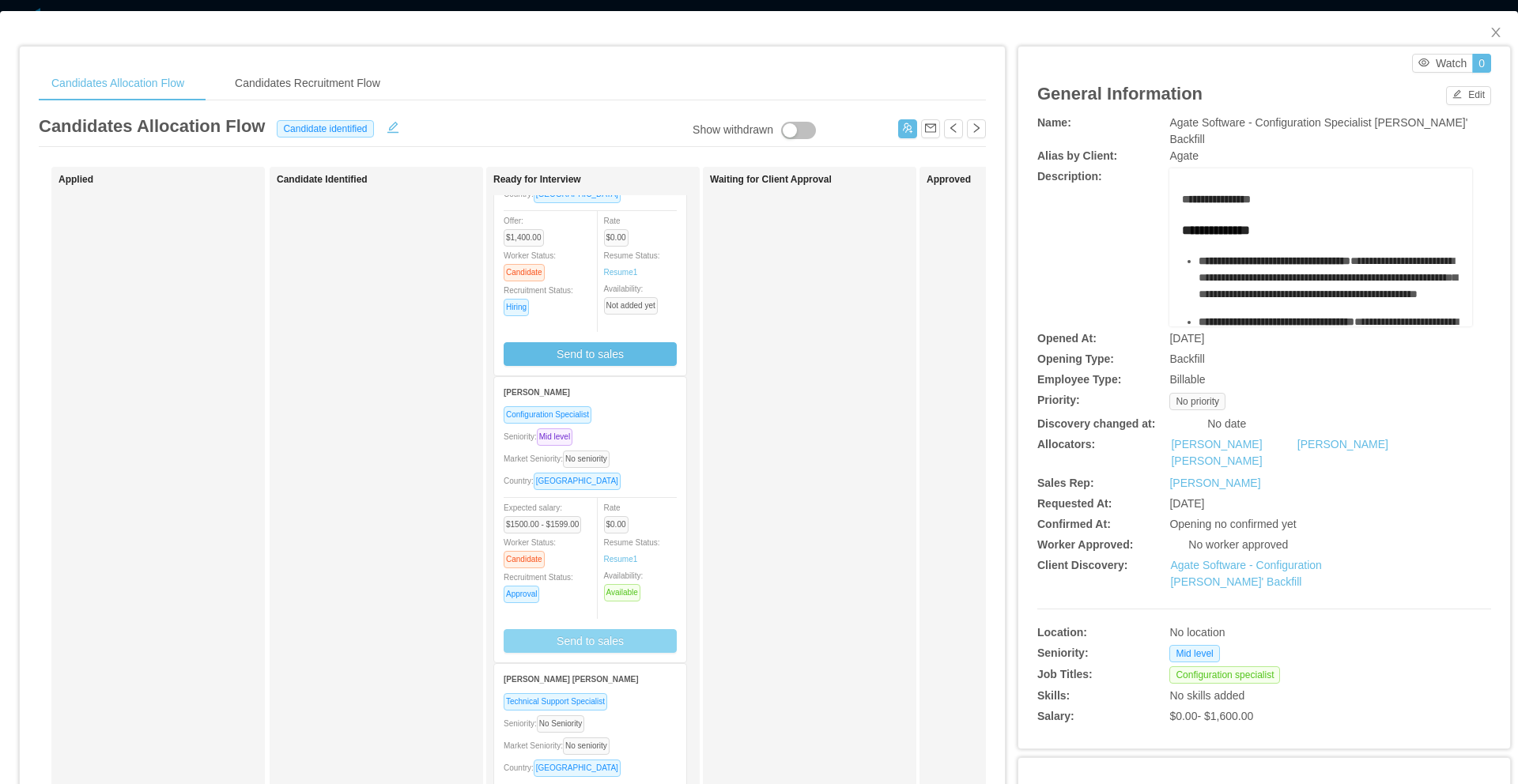
scroll to position [0, 0]
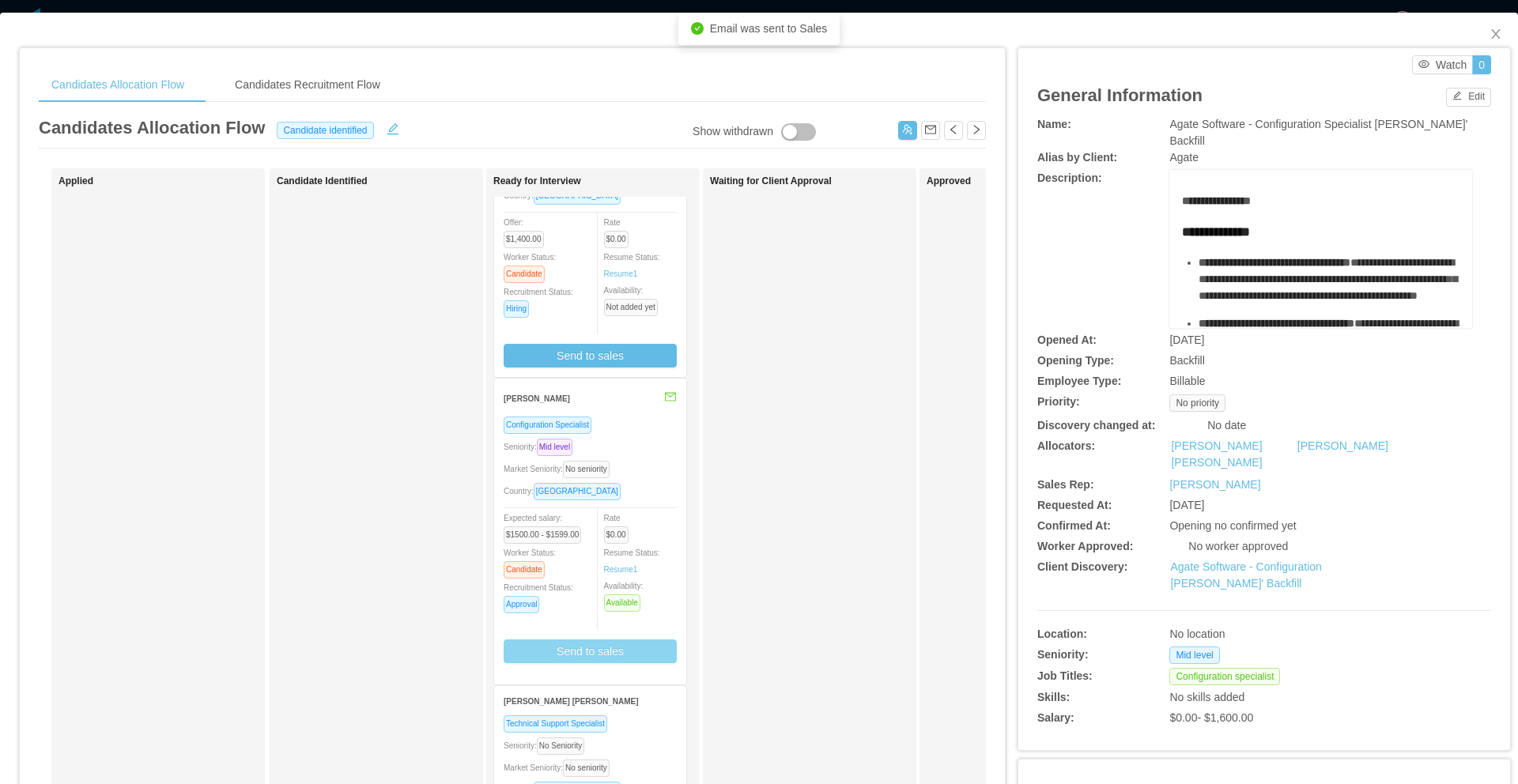
click at [633, 368] on div "Technical Support Specialist Seniority: No Seniority Market Seniority: No senio…" at bounding box center [590, 248] width 192 height 257
click at [630, 361] on div "Show withdrawn Applied Candidate Identified Ready for Interview Carlos Alfaro T…" at bounding box center [512, 570] width 947 height 803
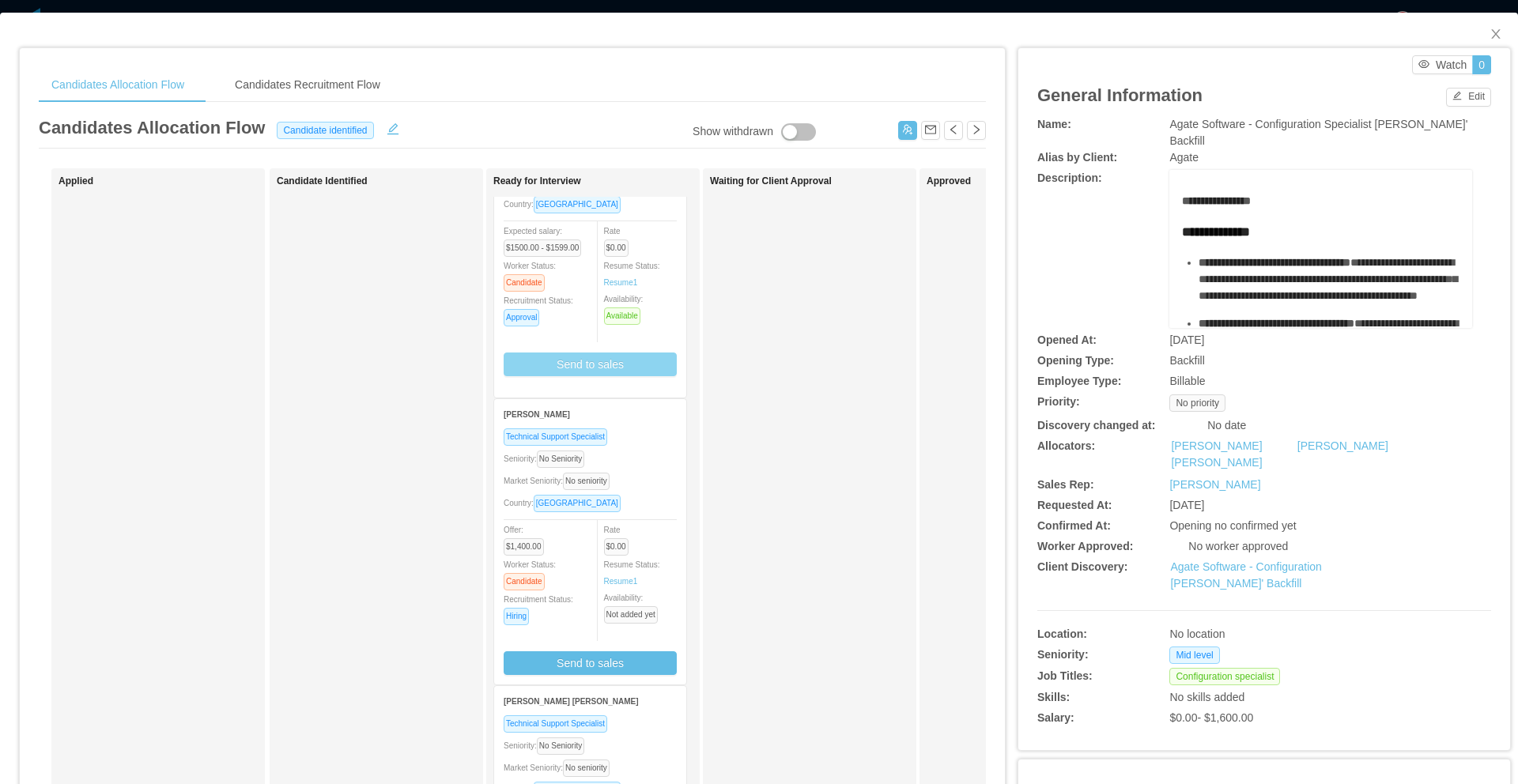
click at [653, 374] on button "Send to sales" at bounding box center [590, 364] width 173 height 24
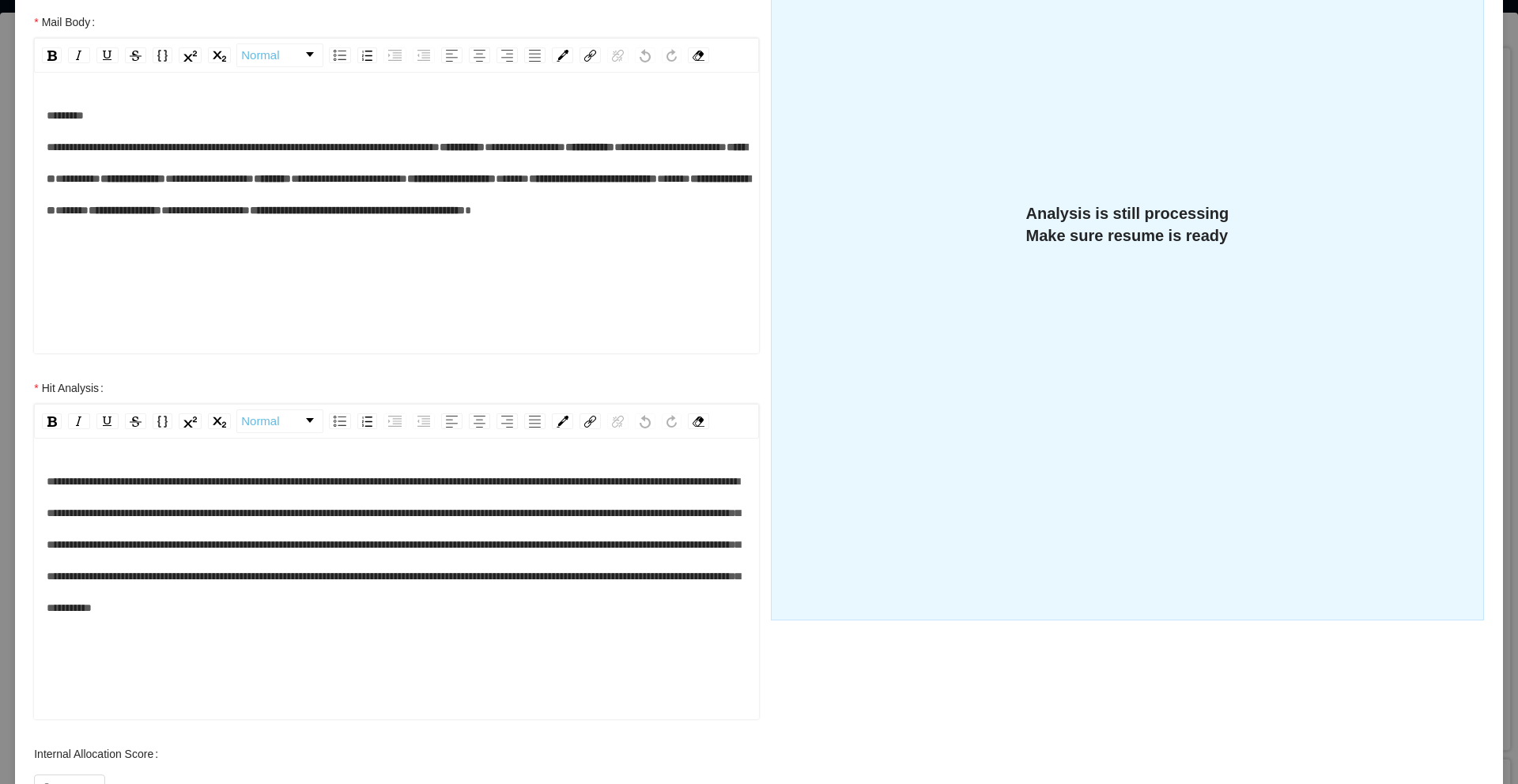
scroll to position [432, 0]
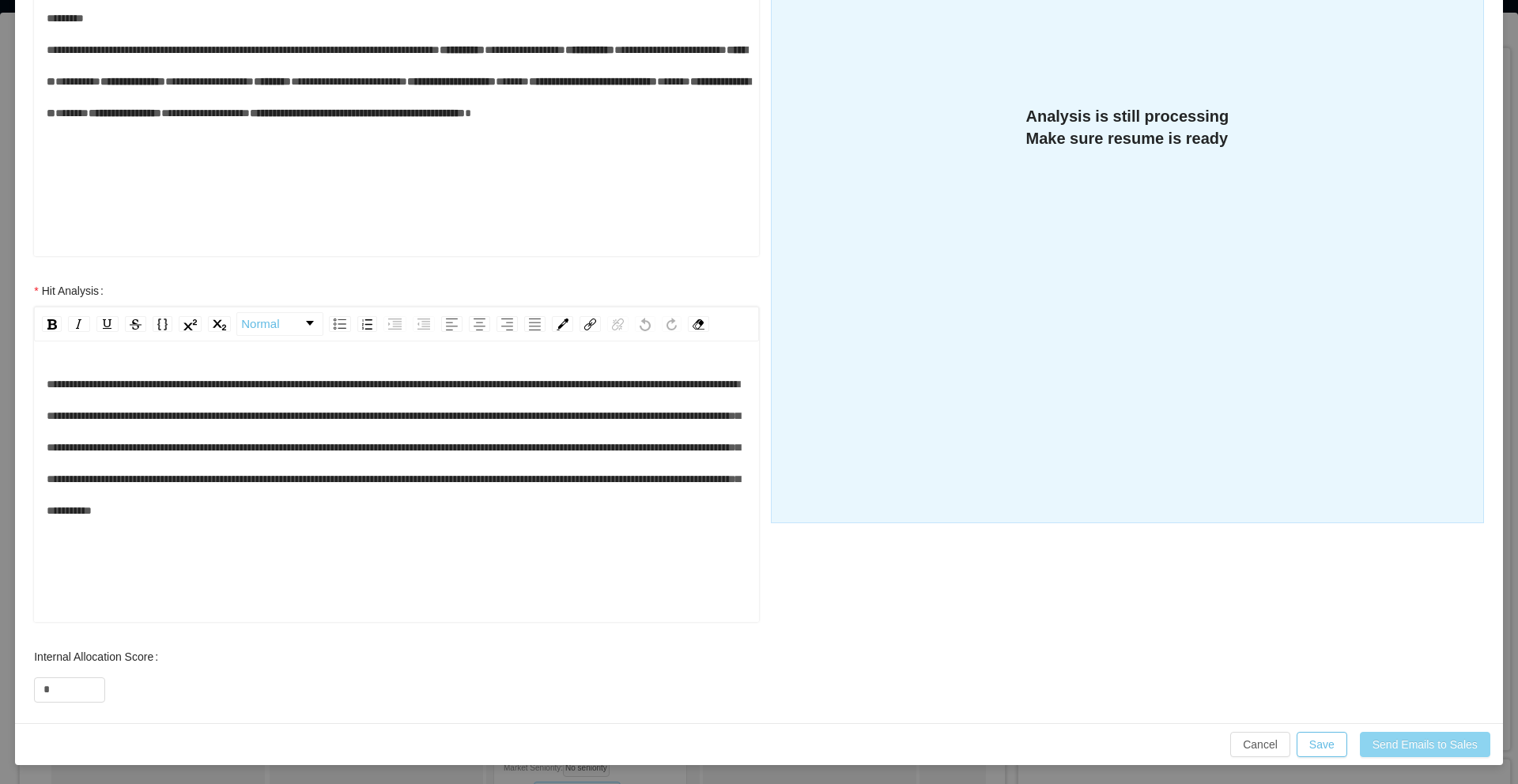
click at [1379, 748] on button "Send Emails to Sales" at bounding box center [1425, 744] width 130 height 25
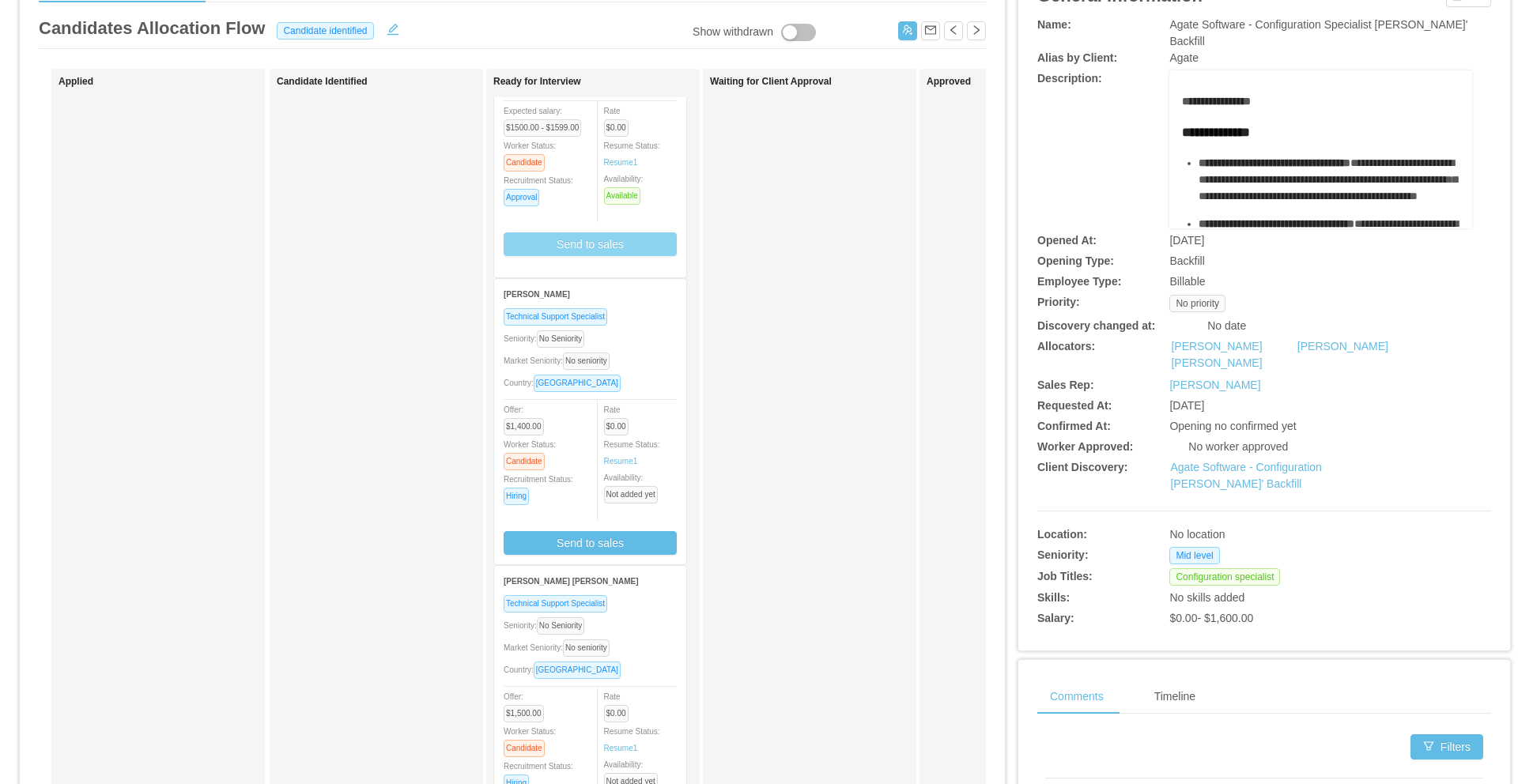
scroll to position [48, 0]
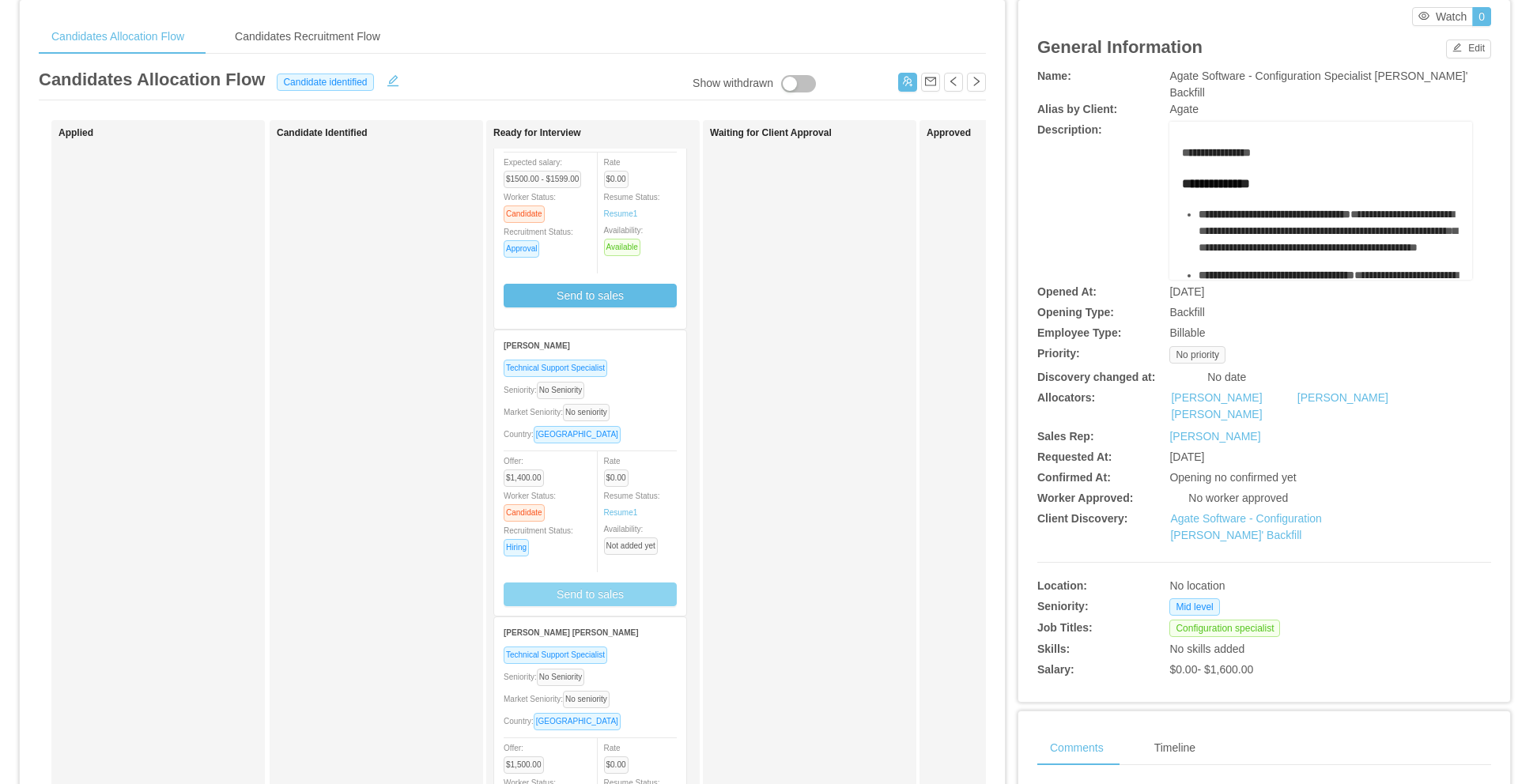
click at [621, 591] on button "Send to sales" at bounding box center [590, 594] width 173 height 24
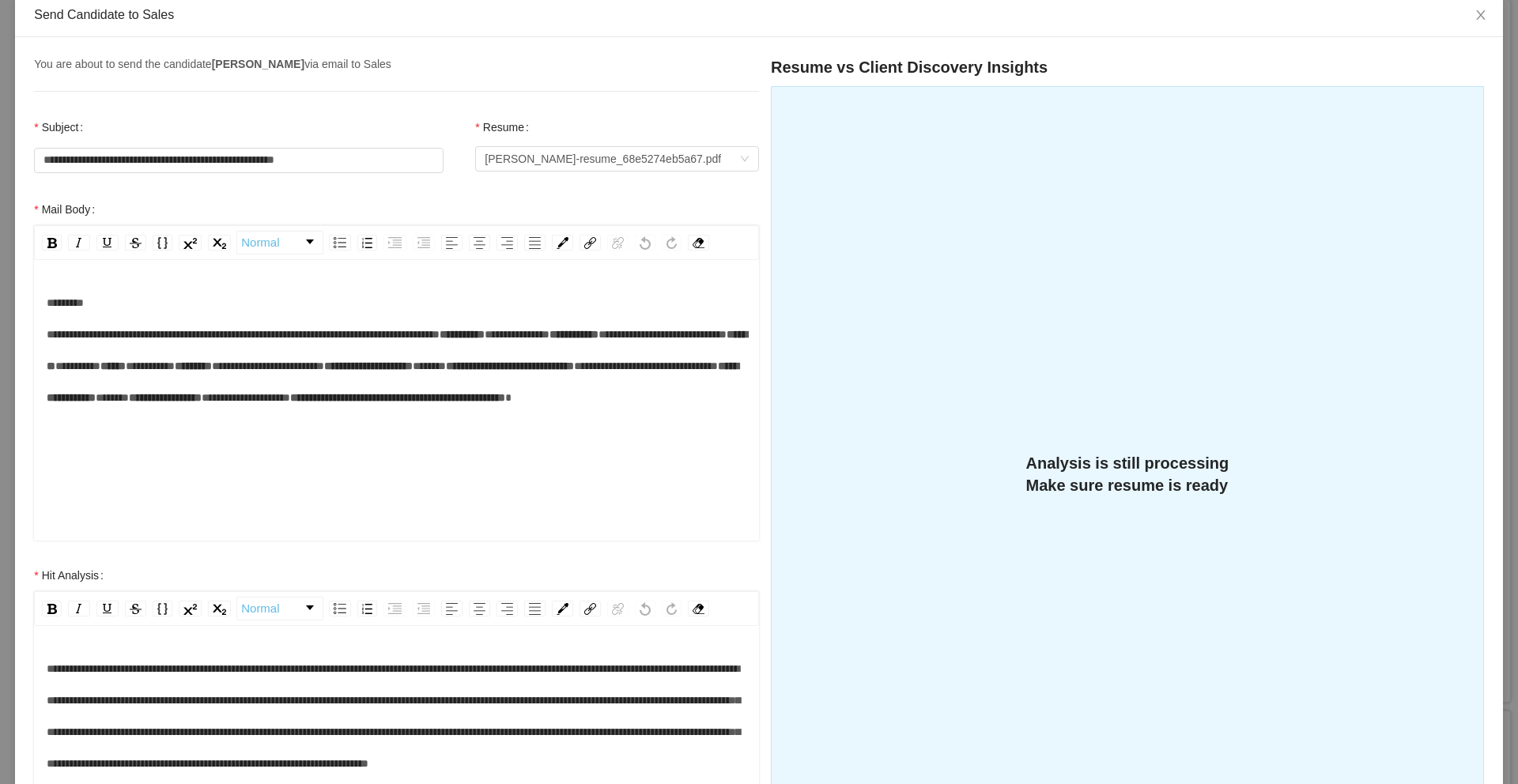
scroll to position [0, 0]
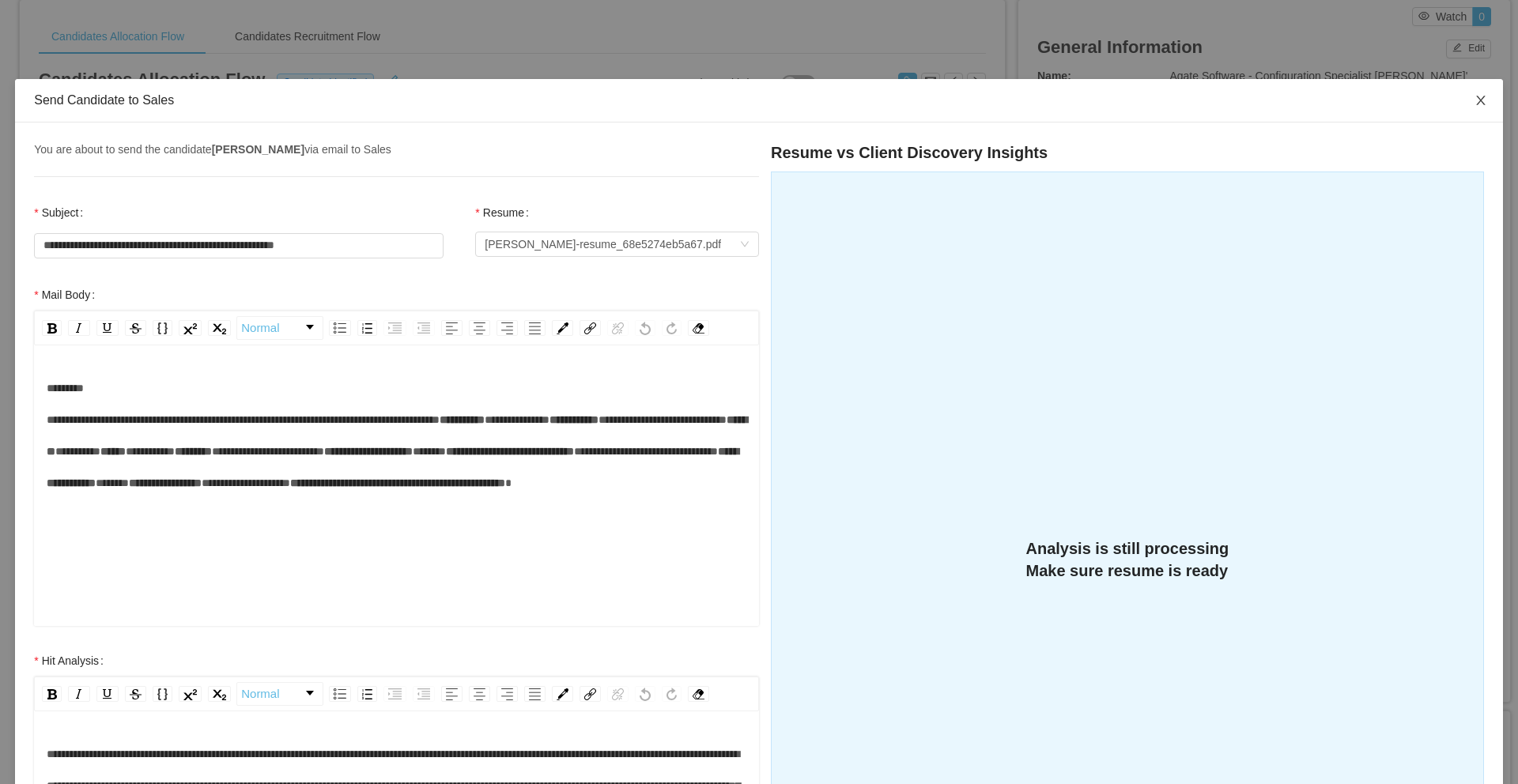
click at [1474, 106] on icon "icon: close" at bounding box center [1481, 101] width 13 height 13
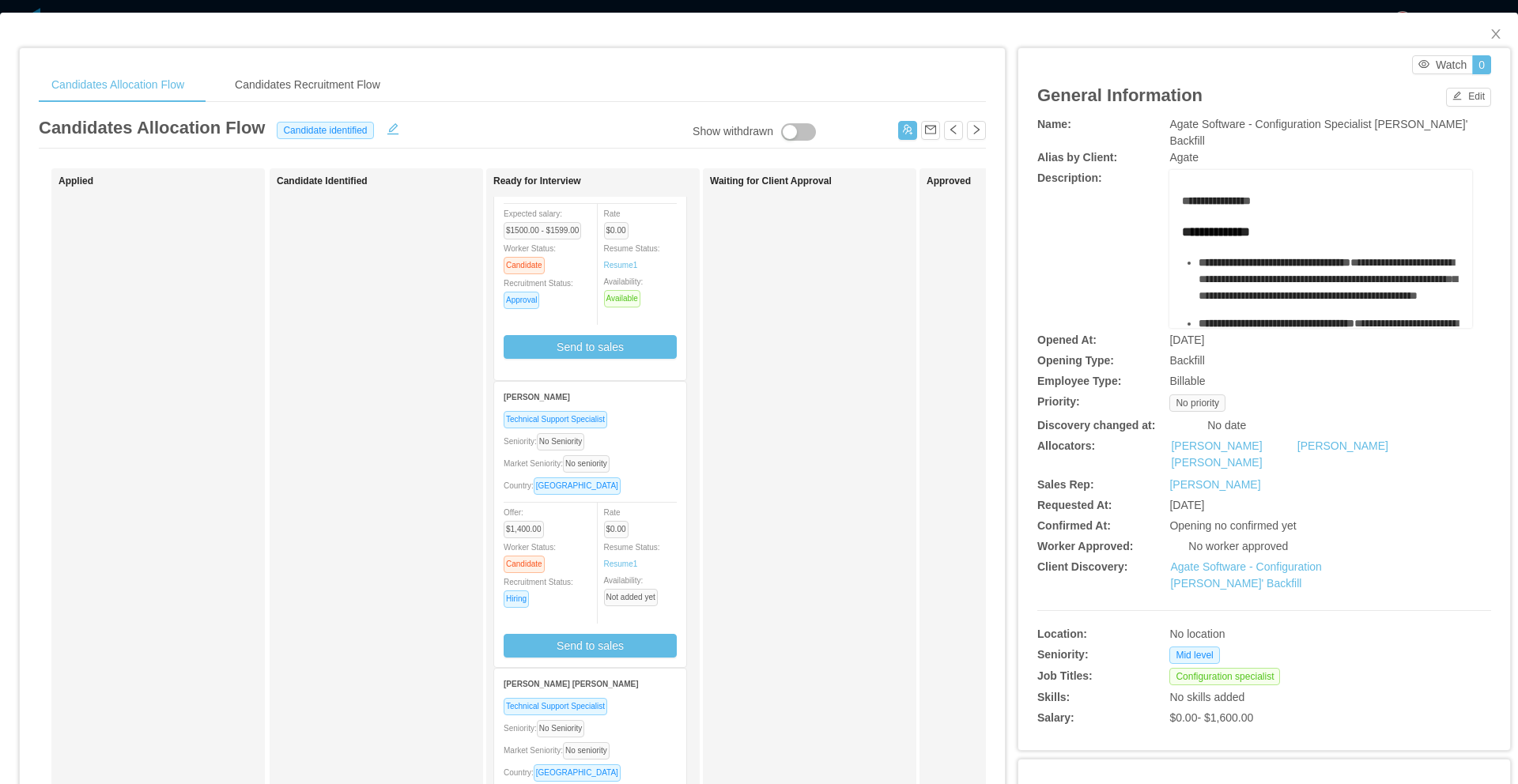
scroll to position [126, 0]
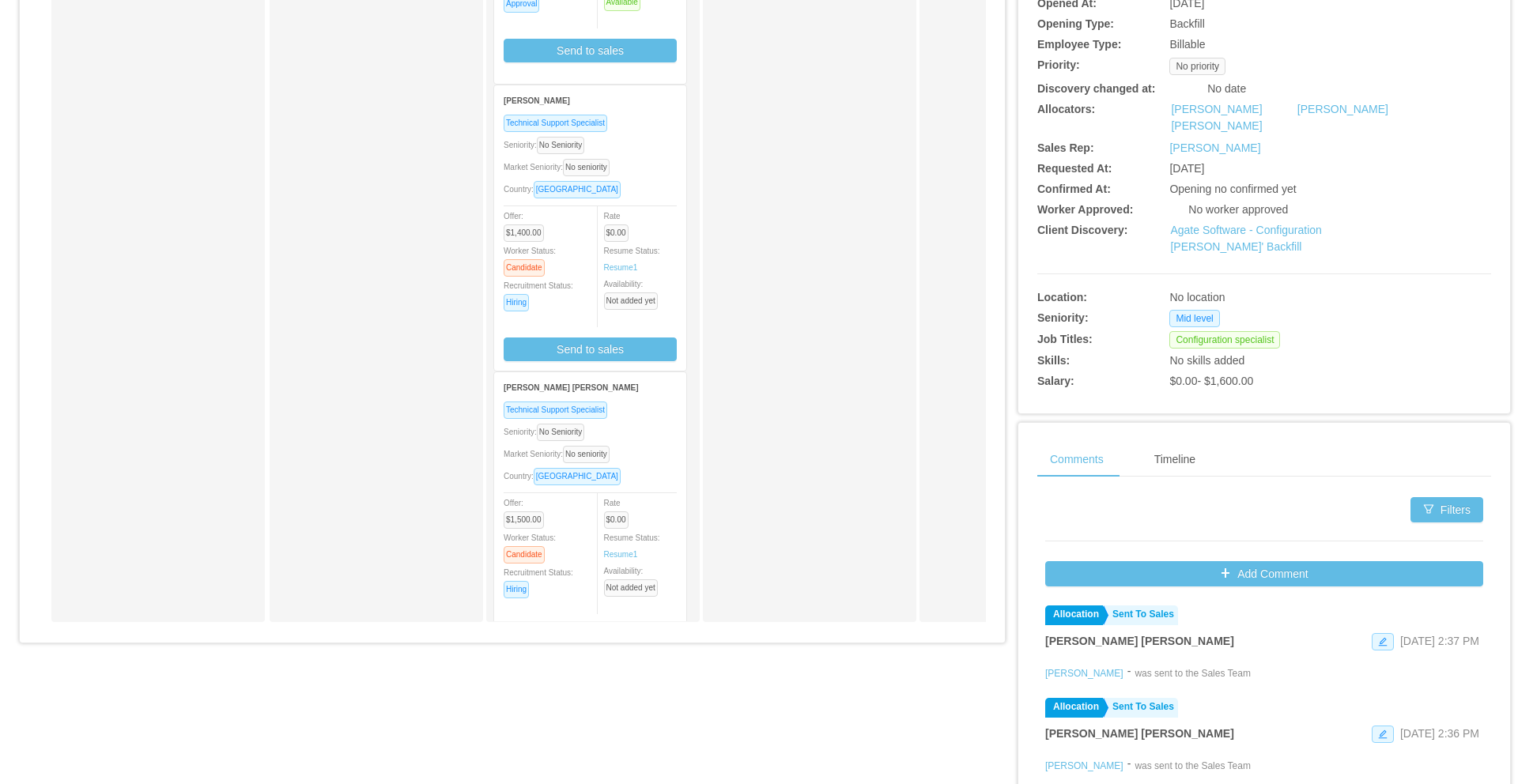
scroll to position [126, 0]
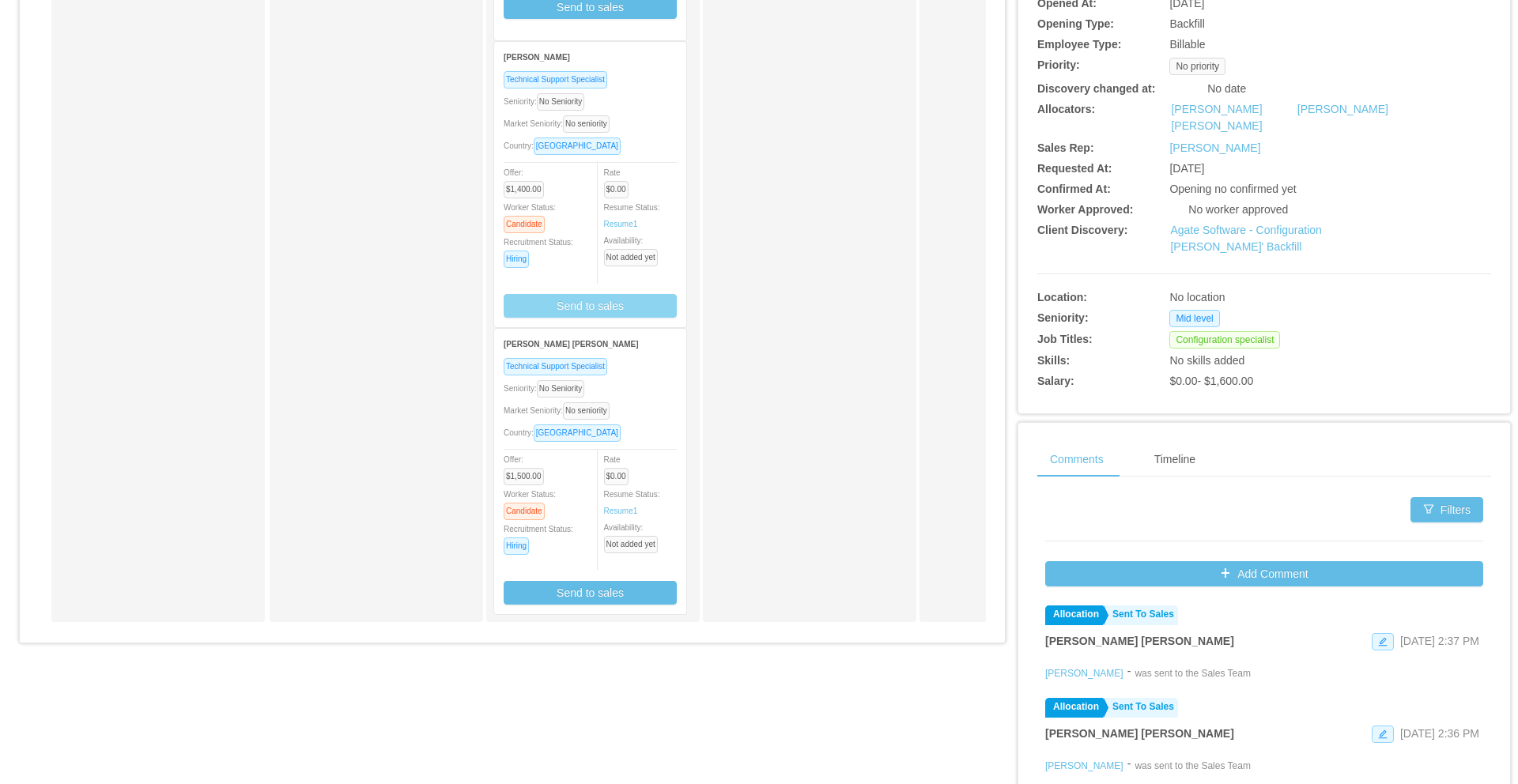
click at [594, 309] on button "Send to sales" at bounding box center [590, 306] width 173 height 24
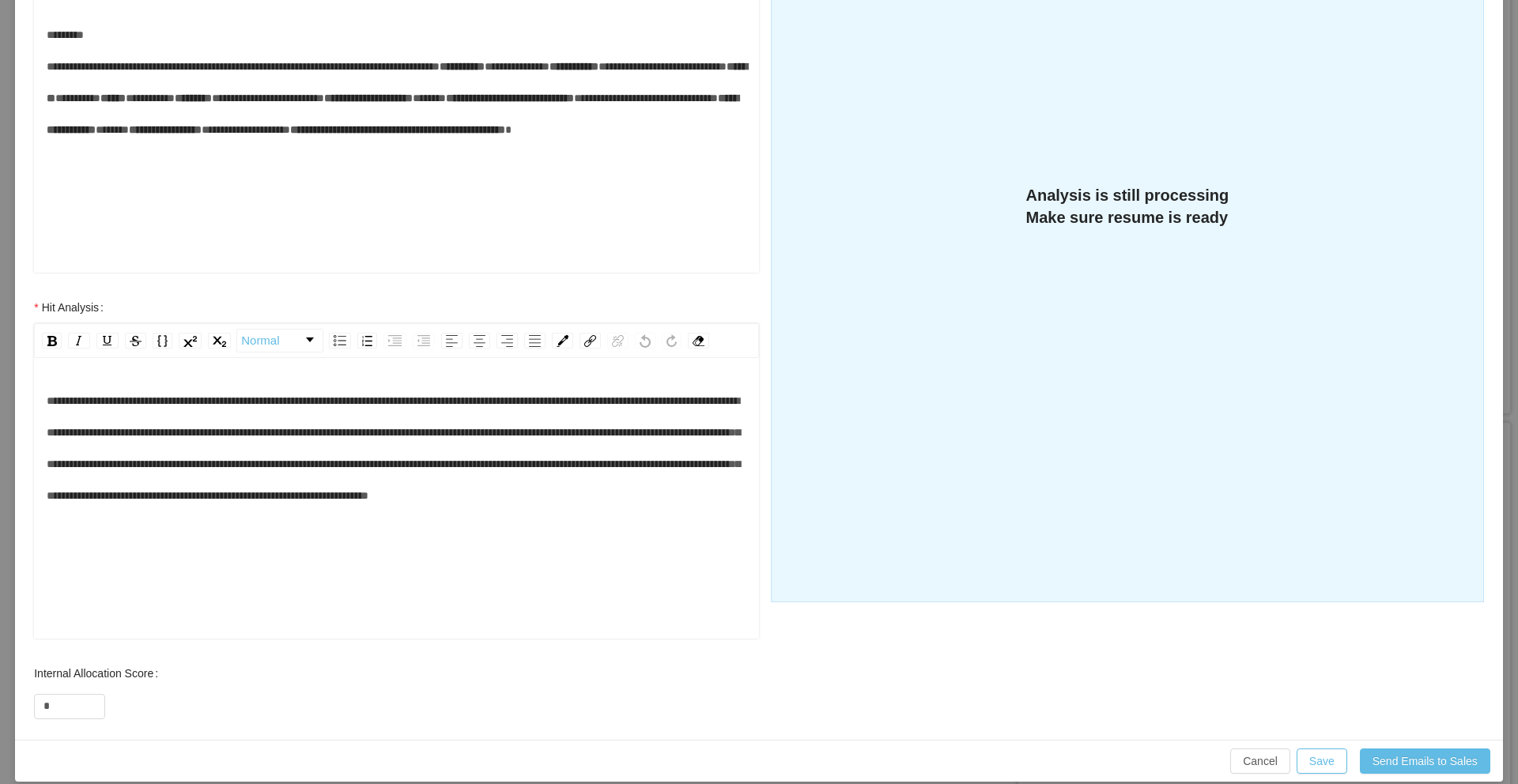
scroll to position [370, 0]
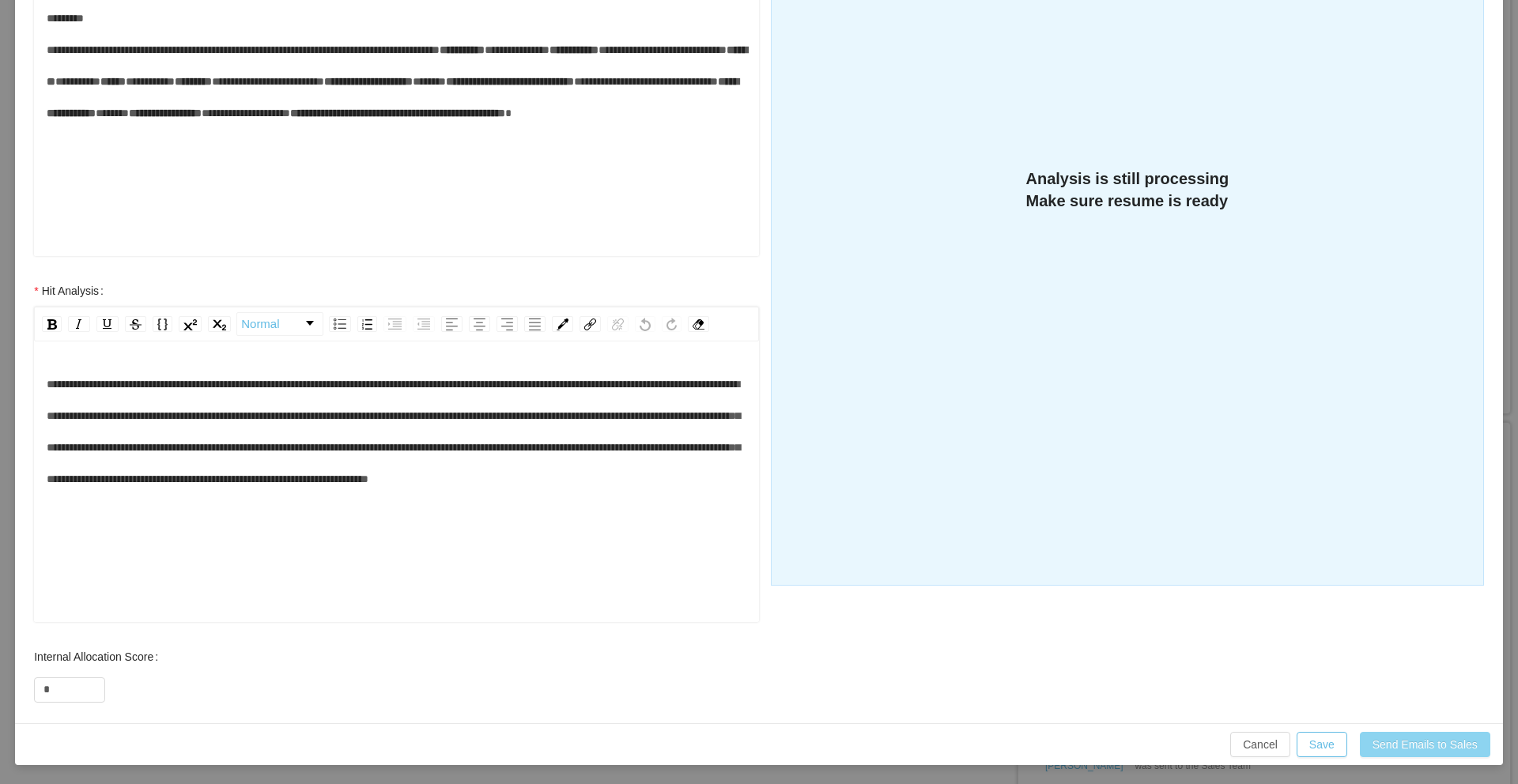
click at [1389, 739] on button "Send Emails to Sales" at bounding box center [1425, 744] width 130 height 25
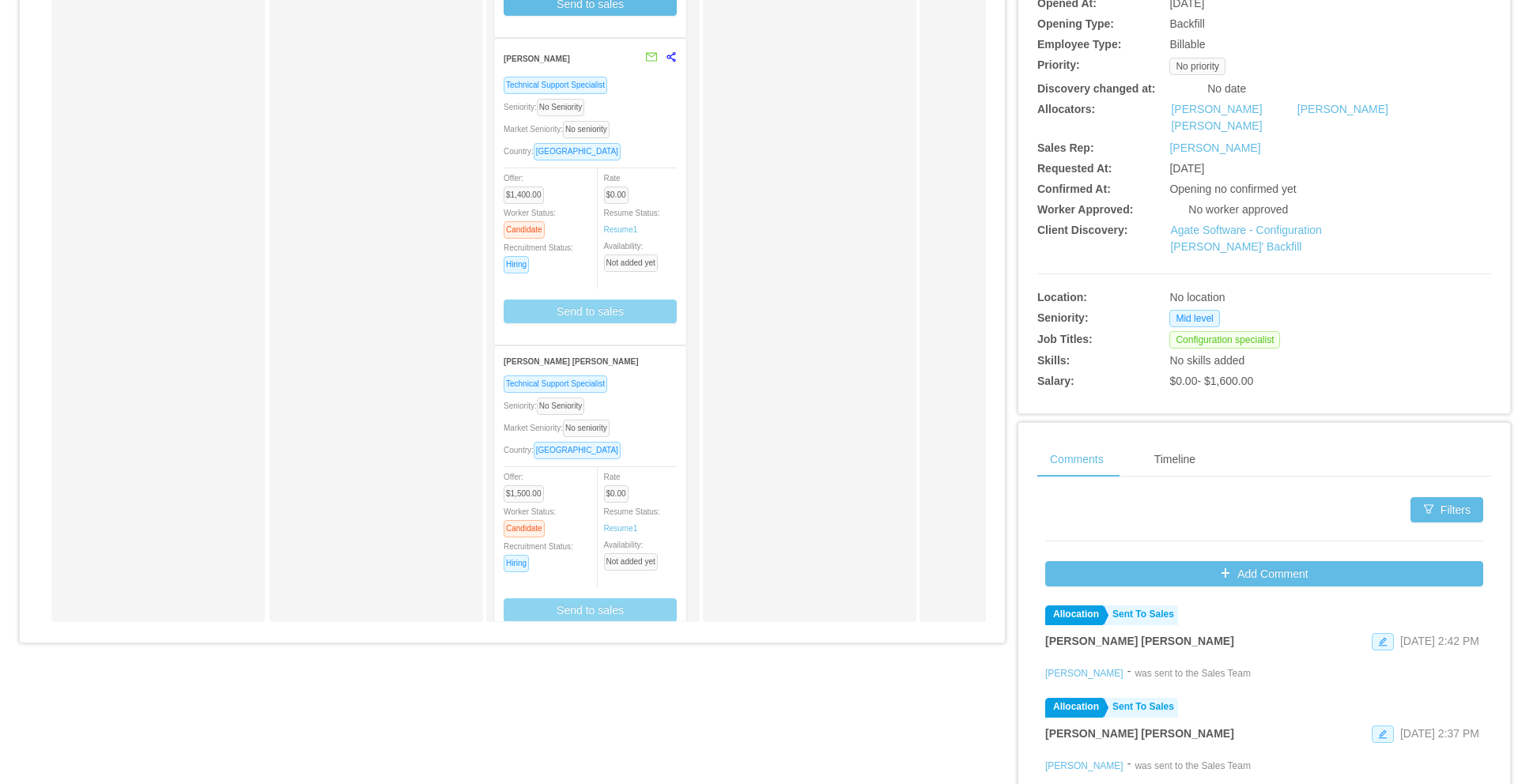
scroll to position [133, 0]
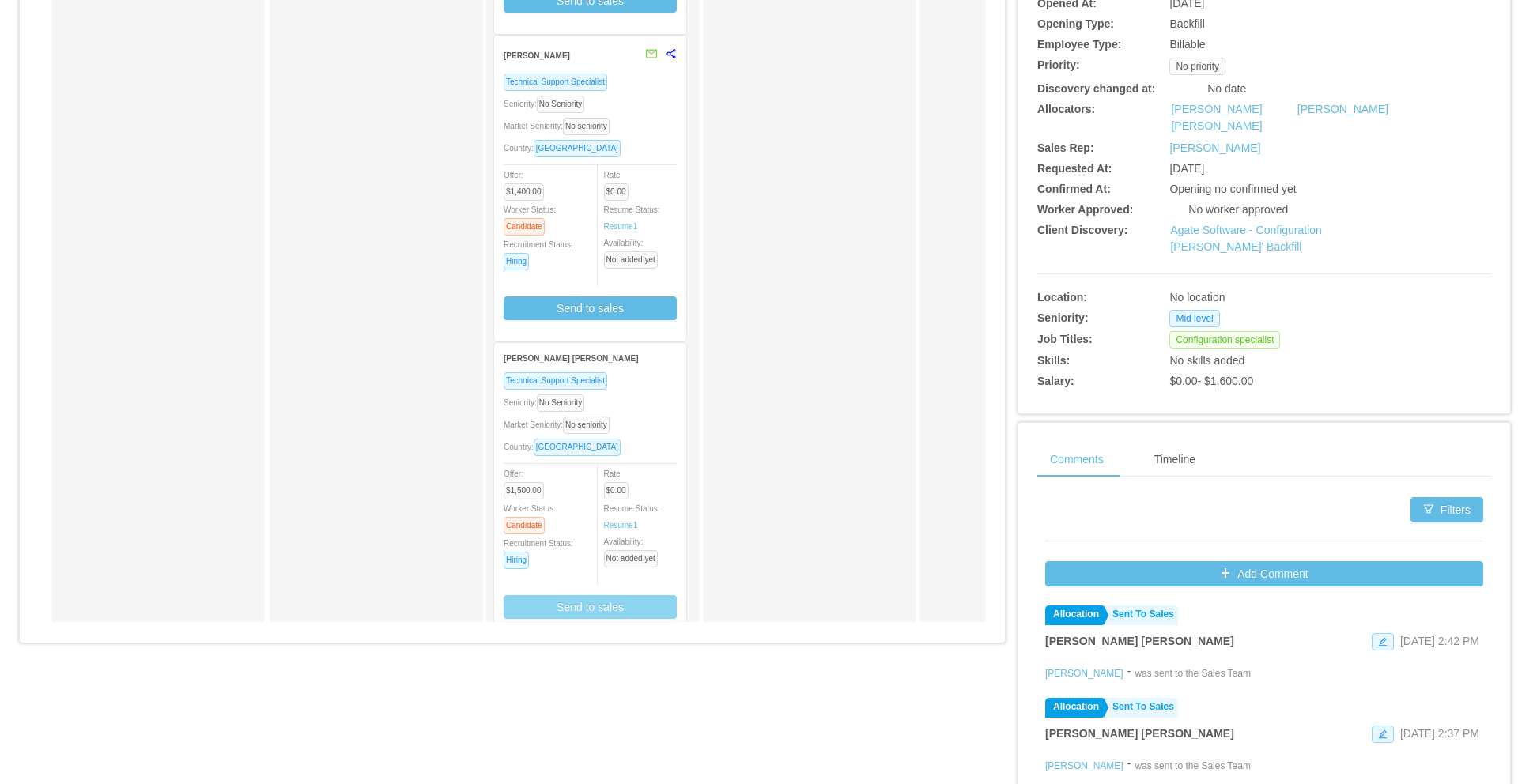
click at [604, 613] on button "Send to sales" at bounding box center [590, 607] width 173 height 24
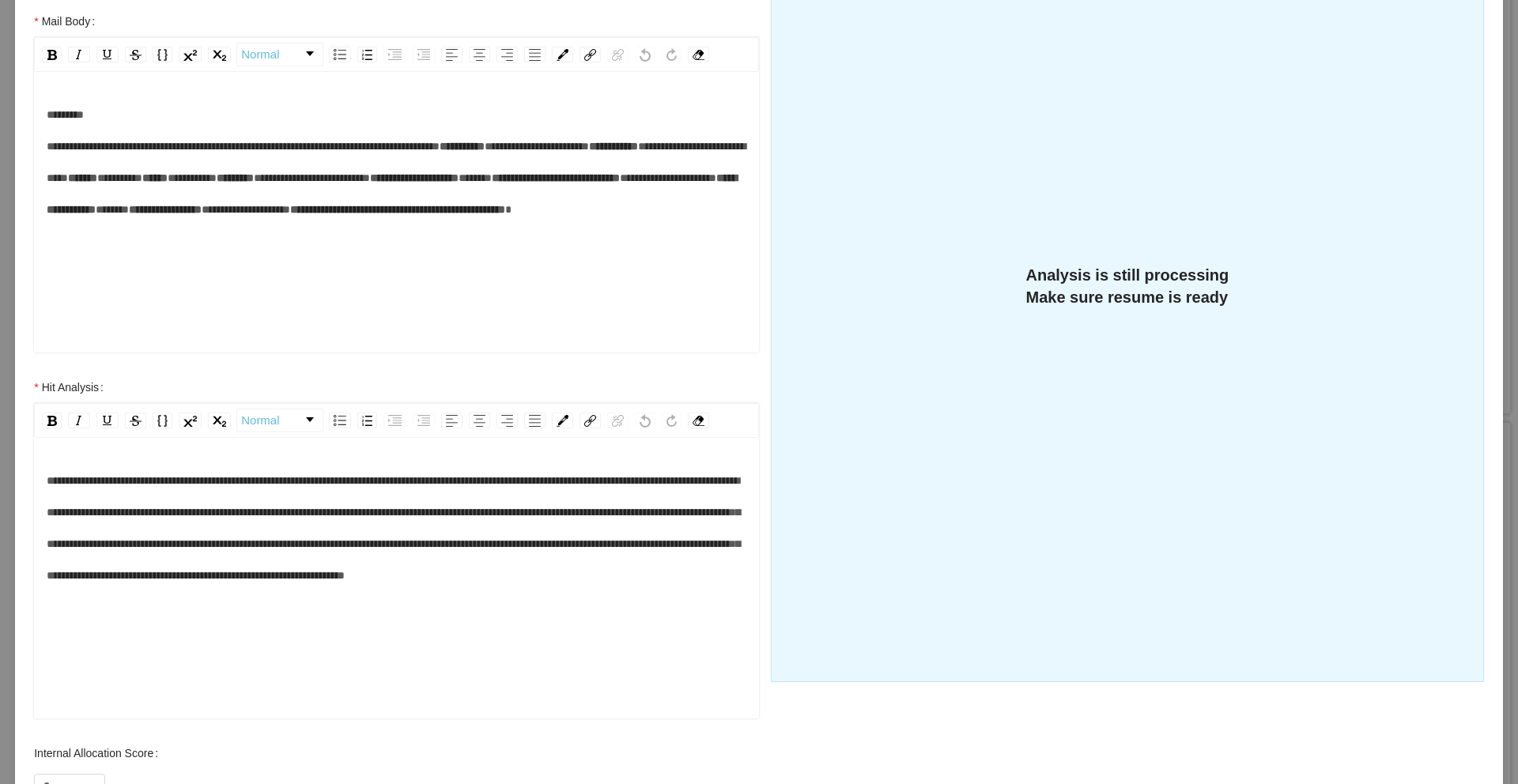
scroll to position [370, 0]
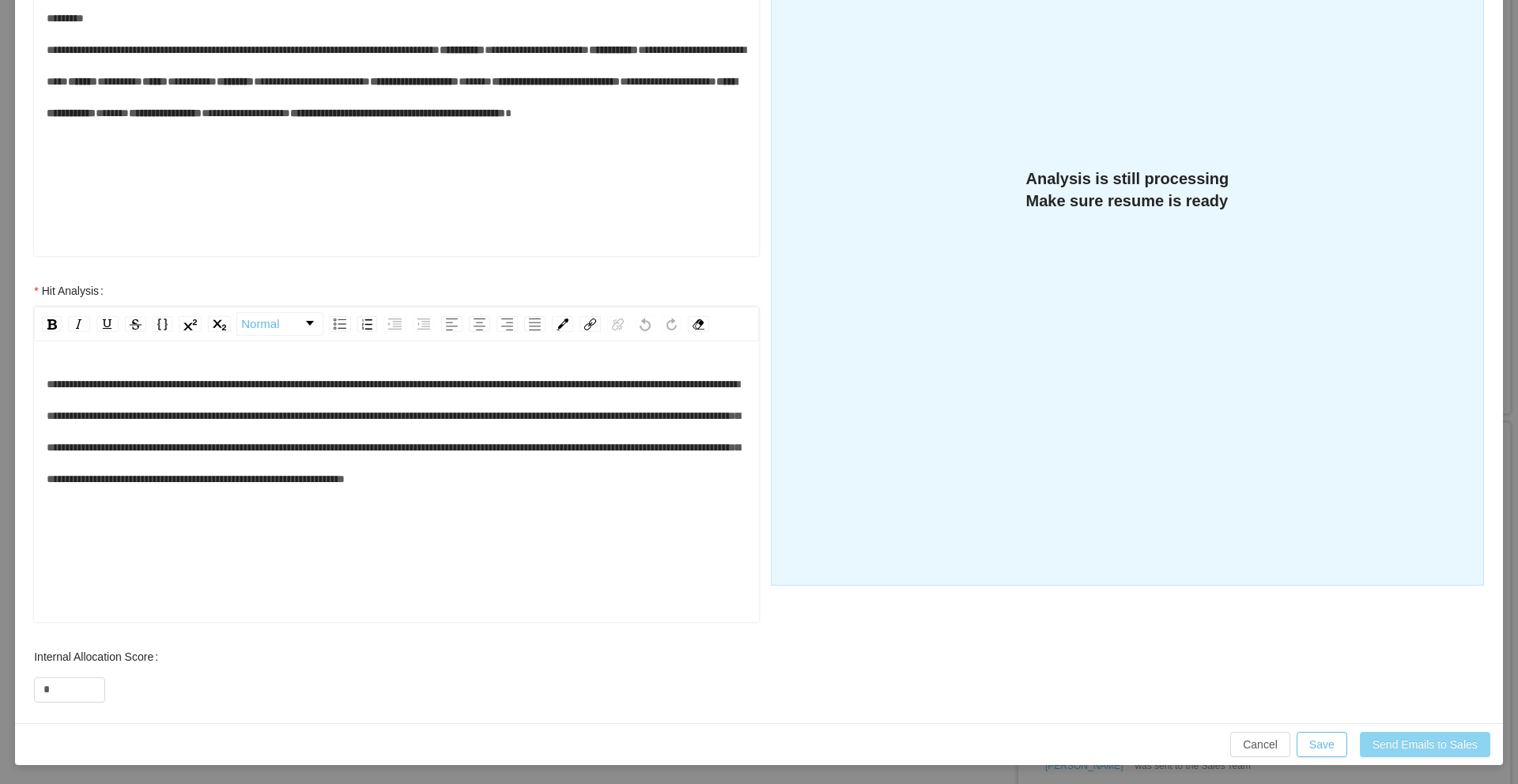
click at [1433, 743] on button "Send Emails to Sales" at bounding box center [1425, 744] width 130 height 25
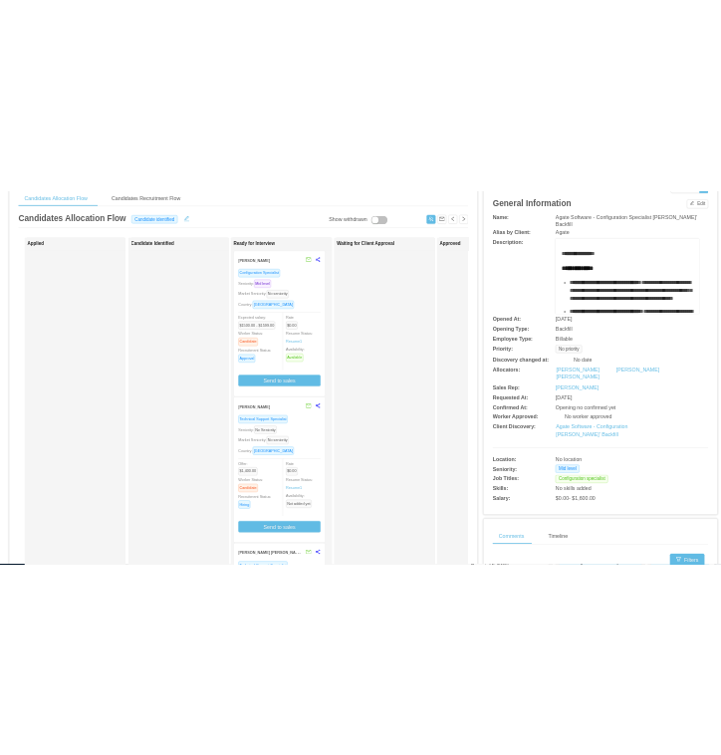
scroll to position [0, 0]
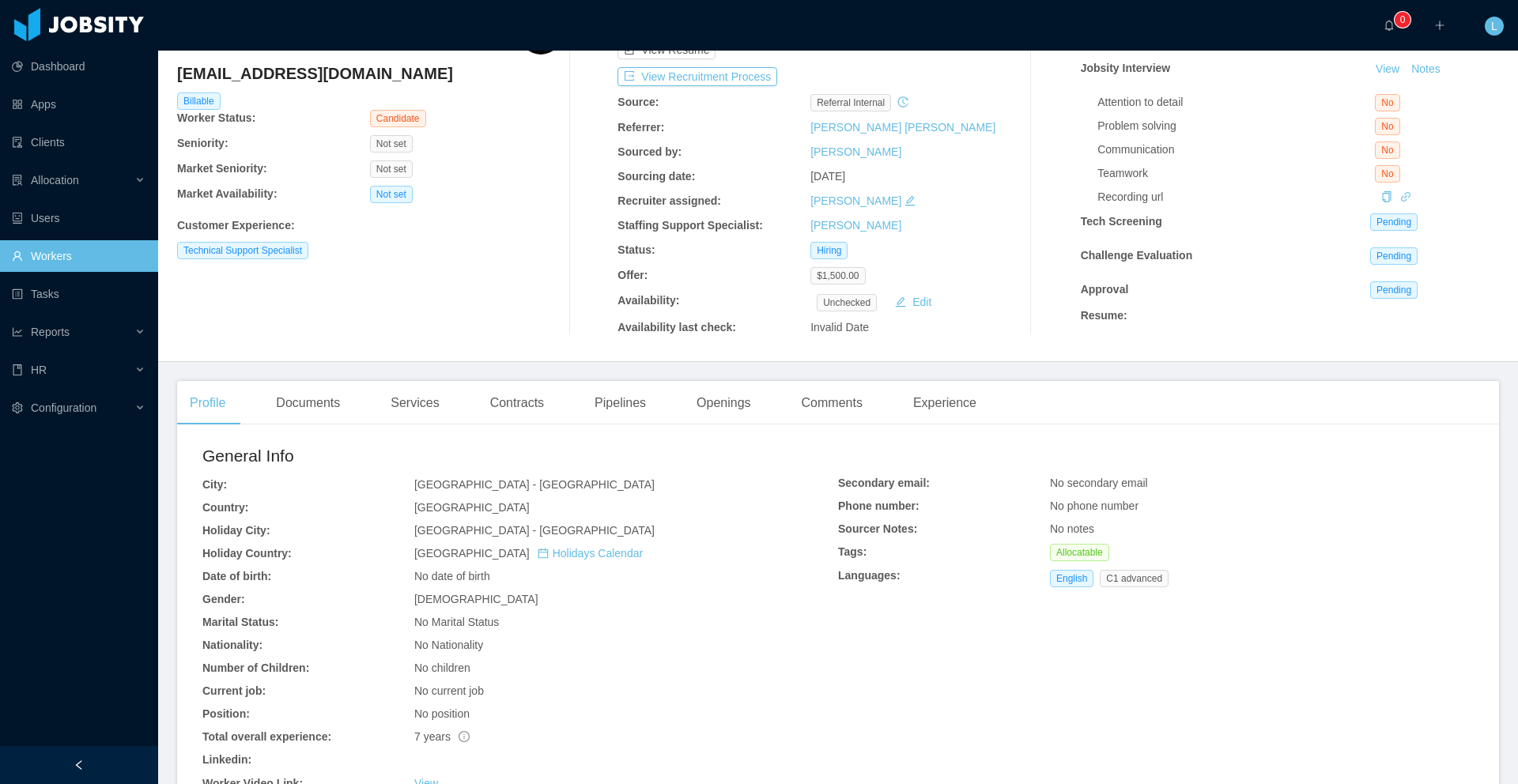
scroll to position [103, 0]
click at [707, 402] on div "Openings" at bounding box center [723, 400] width 80 height 44
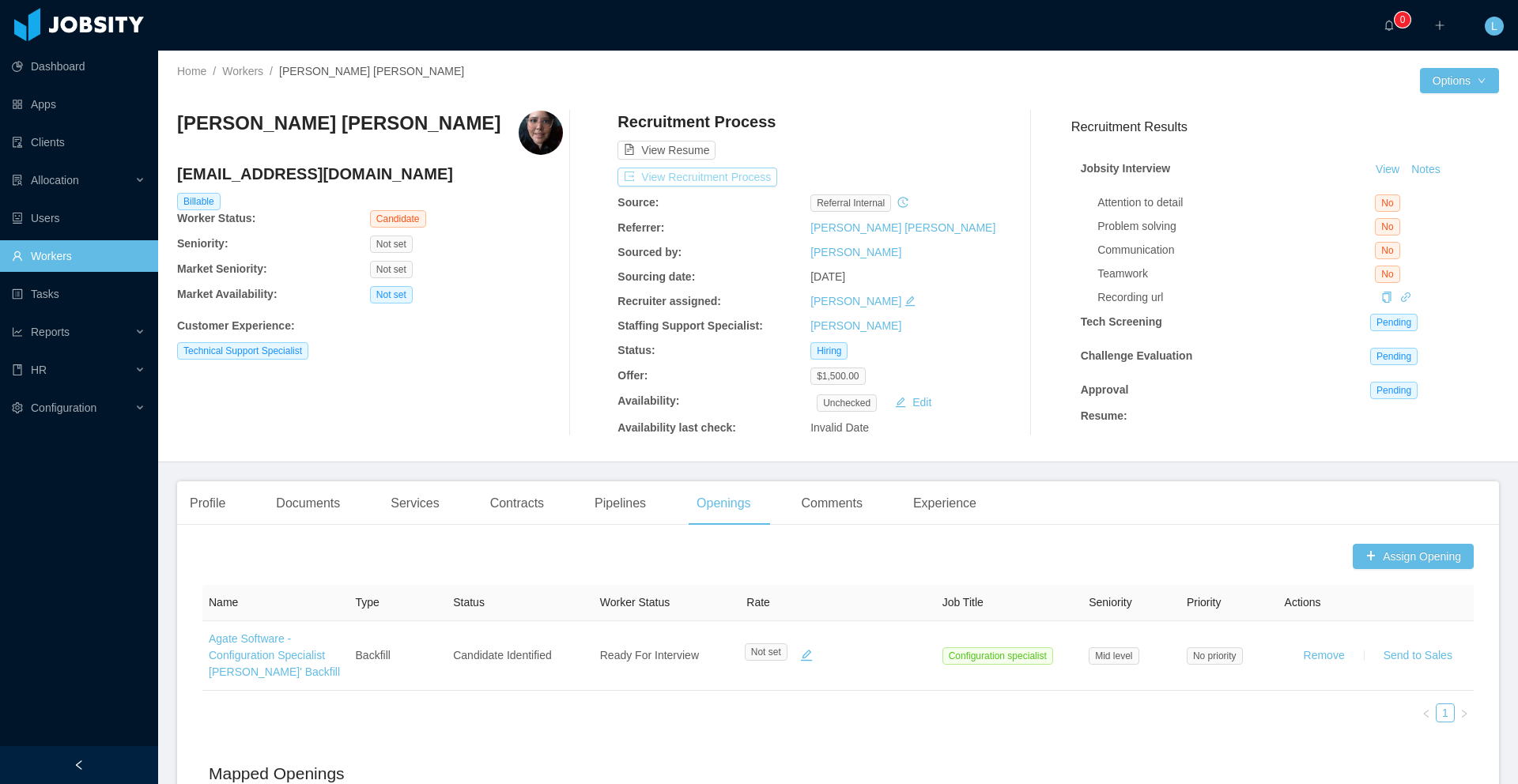
click at [750, 173] on button "View Recruitment Process" at bounding box center [697, 177] width 160 height 19
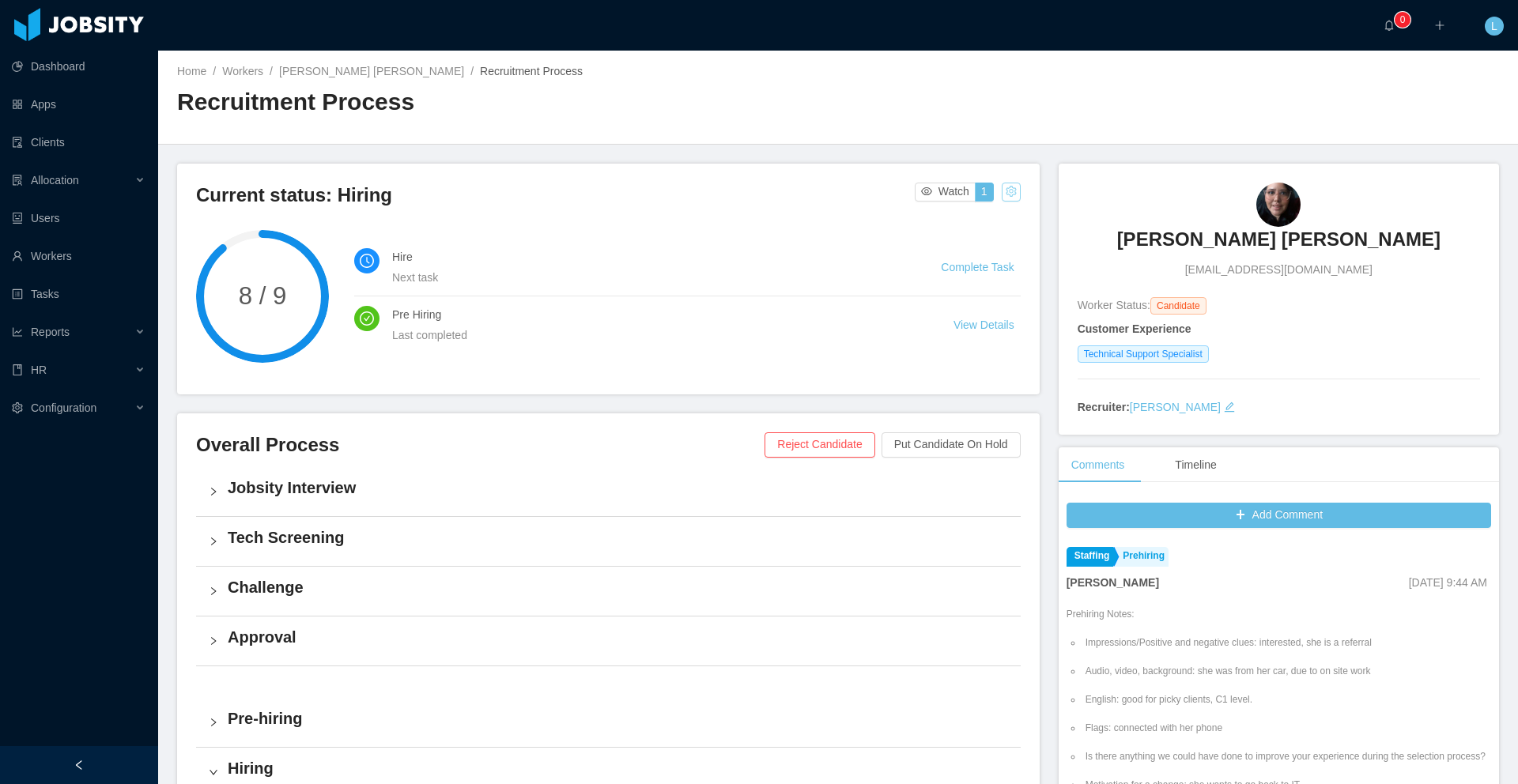
click at [1002, 195] on button "button" at bounding box center [1011, 192] width 19 height 19
click at [825, 214] on div "Current status: Hiring Watch 1" at bounding box center [608, 200] width 825 height 35
